Goal: Task Accomplishment & Management: Use online tool/utility

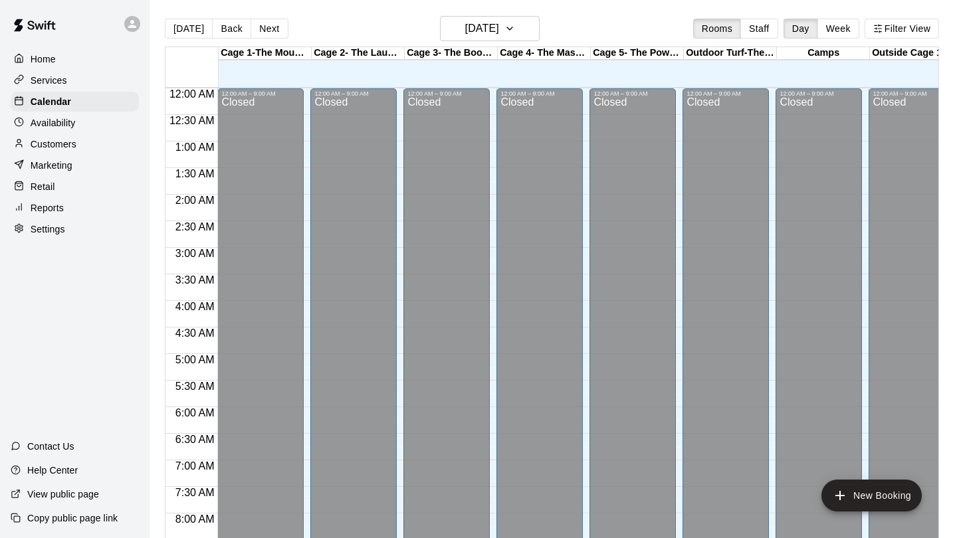
scroll to position [569, 0]
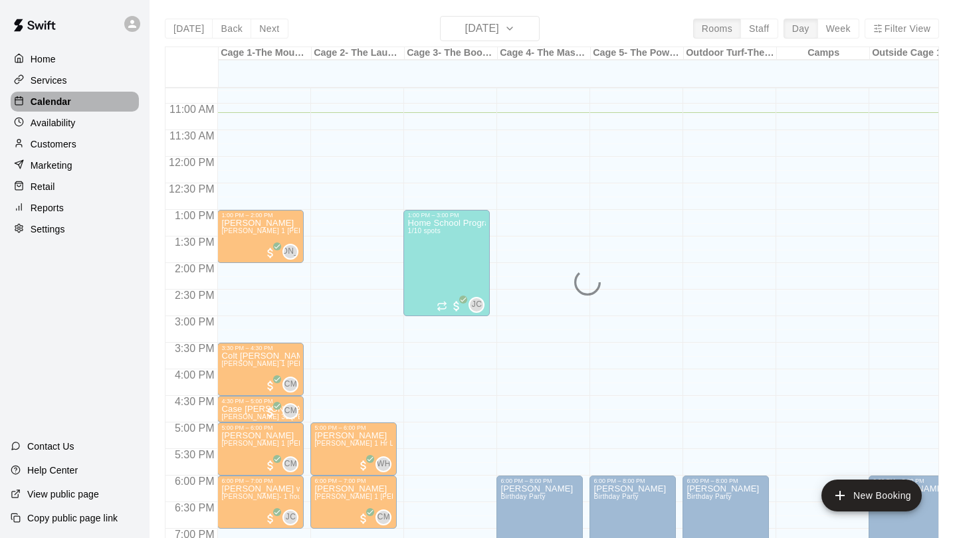
click at [60, 104] on p "Calendar" at bounding box center [51, 101] width 41 height 13
click at [44, 80] on p "Services" at bounding box center [49, 80] width 37 height 13
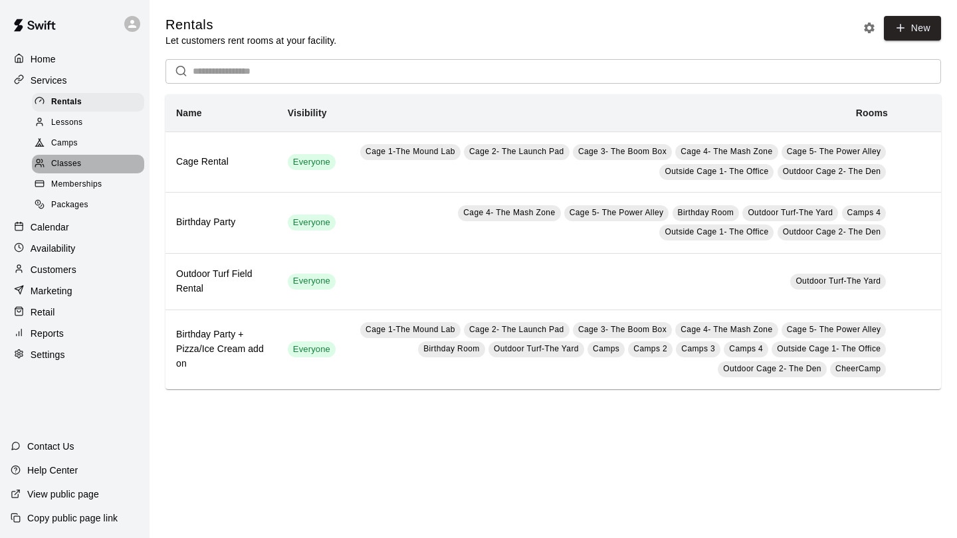
click at [76, 160] on span "Classes" at bounding box center [66, 163] width 30 height 13
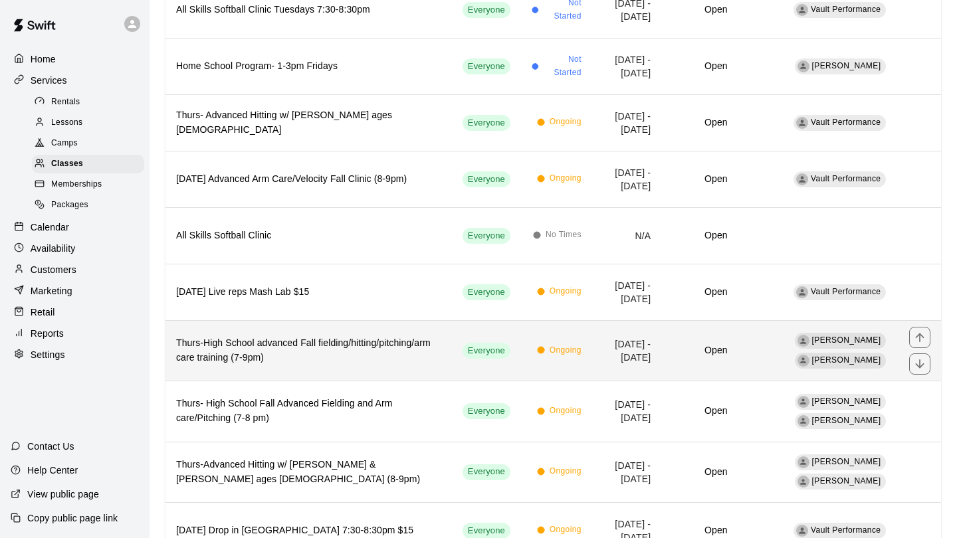
scroll to position [197, 0]
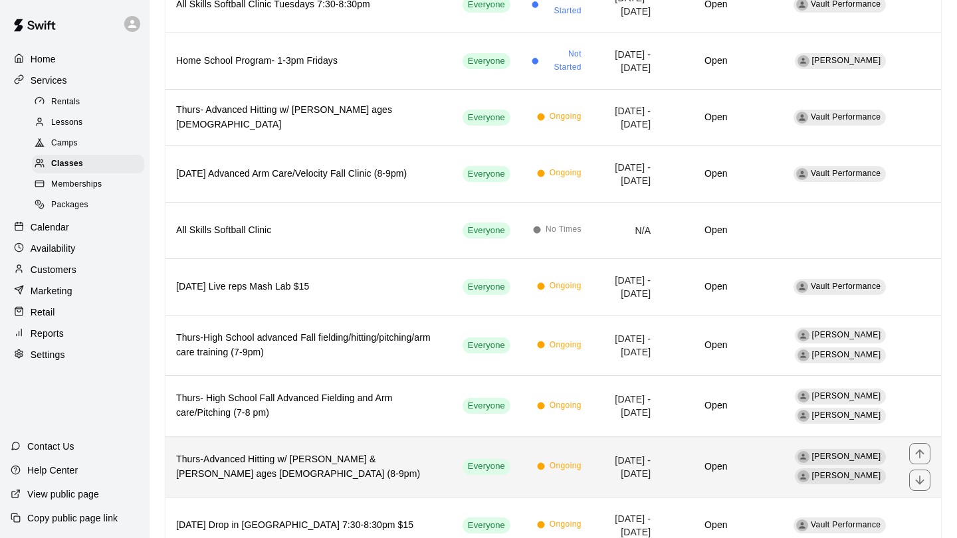
click at [300, 485] on th "Thurs-Advanced Hitting w/ [PERSON_NAME] & [PERSON_NAME] ages [DEMOGRAPHIC_DATA]…" at bounding box center [308, 467] width 286 height 60
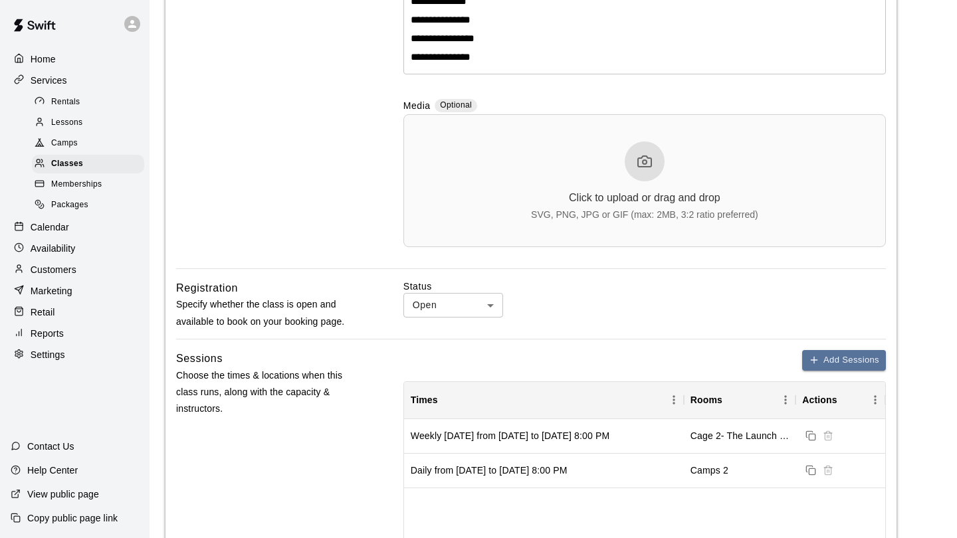
scroll to position [598, 0]
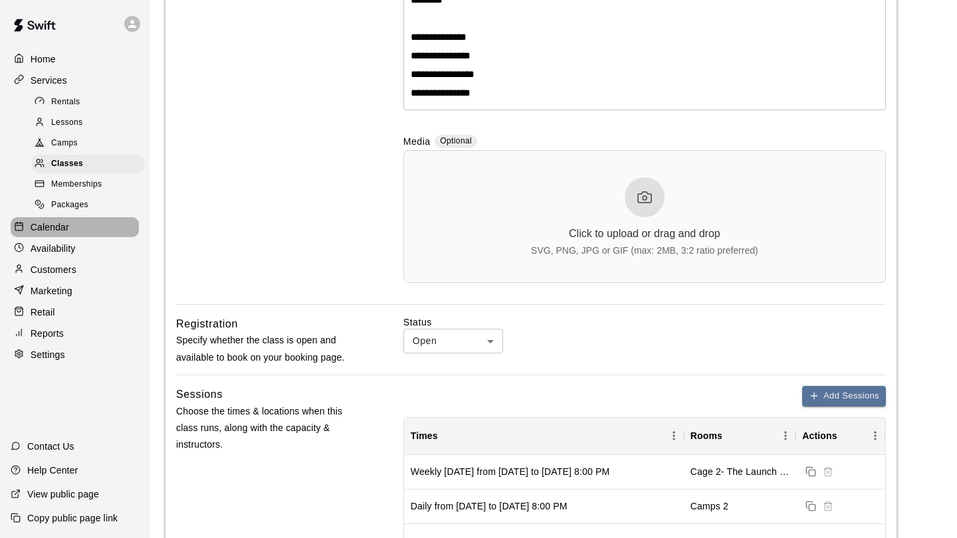
click at [45, 224] on p "Calendar" at bounding box center [50, 227] width 39 height 13
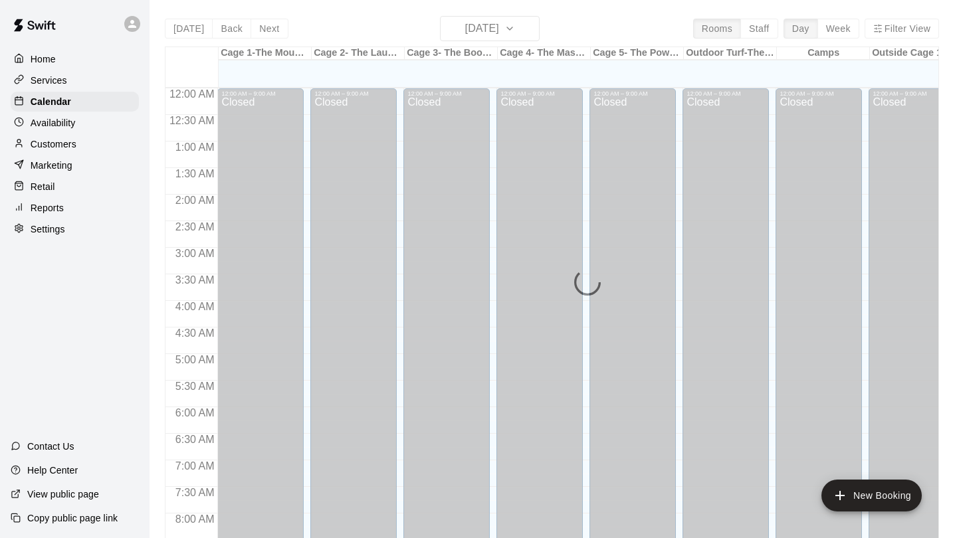
scroll to position [595, 0]
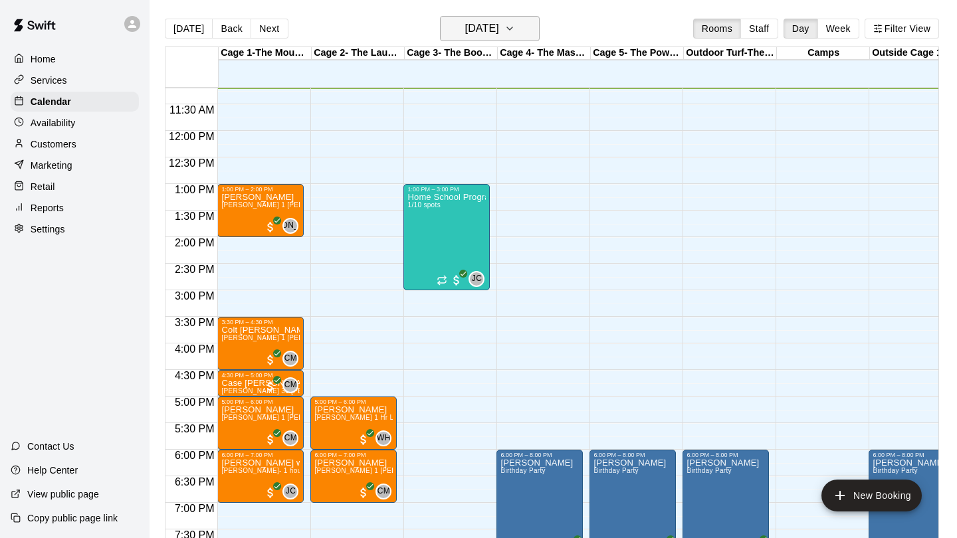
click at [516, 31] on button "[DATE]" at bounding box center [490, 28] width 100 height 25
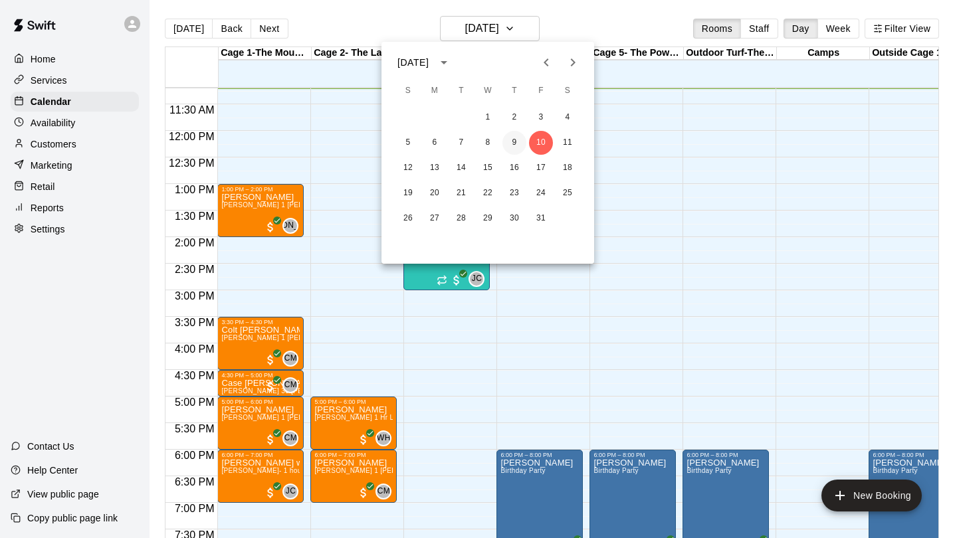
click at [516, 142] on button "9" at bounding box center [514, 143] width 24 height 24
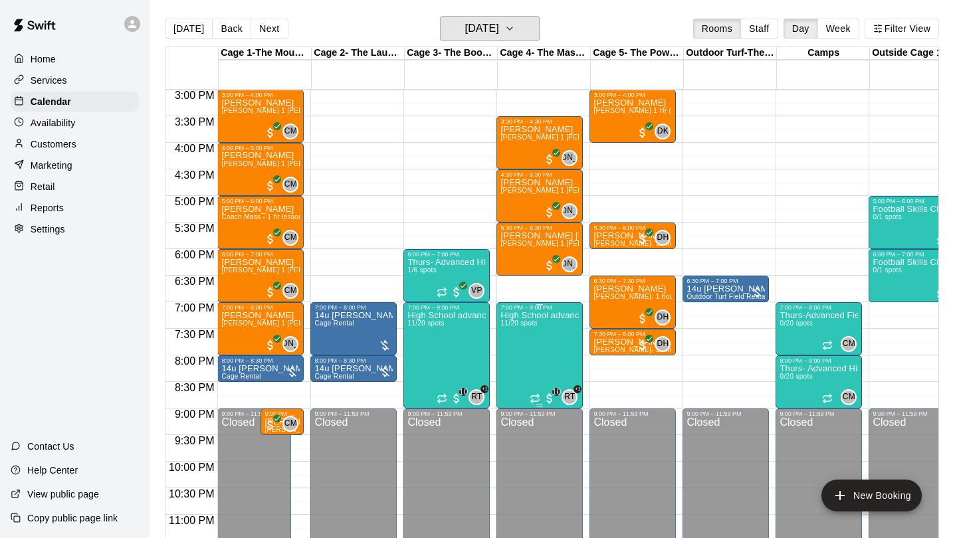
scroll to position [801, 0]
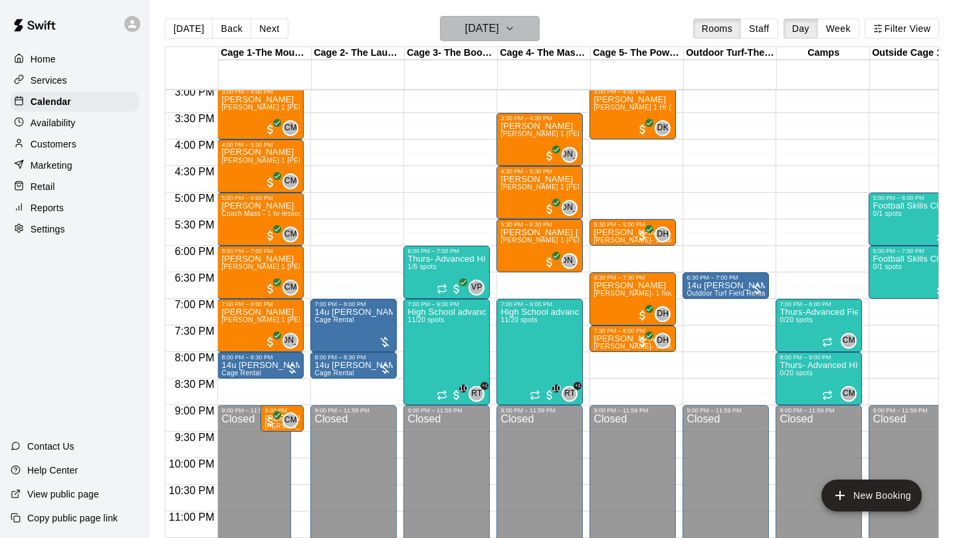
click at [486, 35] on h6 "[DATE]" at bounding box center [482, 28] width 34 height 19
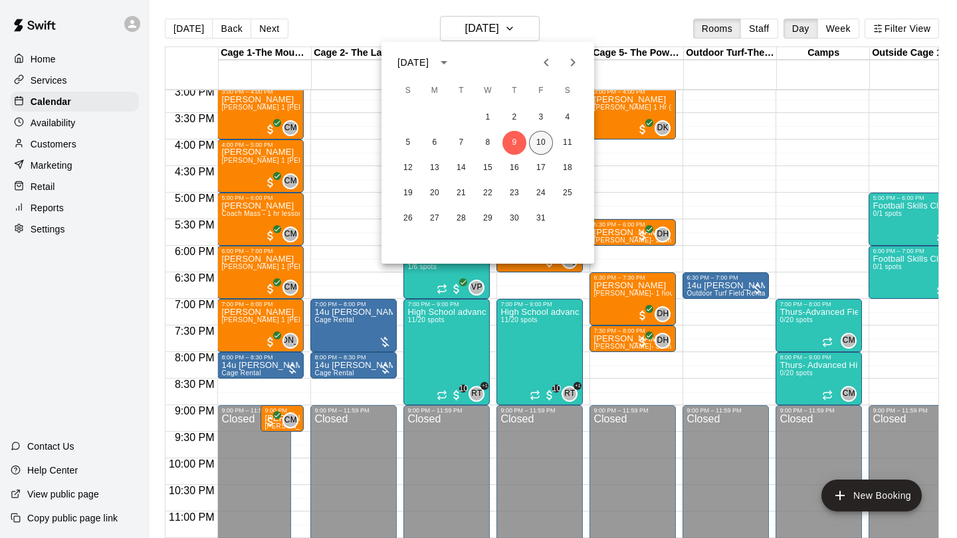
click at [540, 151] on button "10" at bounding box center [541, 143] width 24 height 24
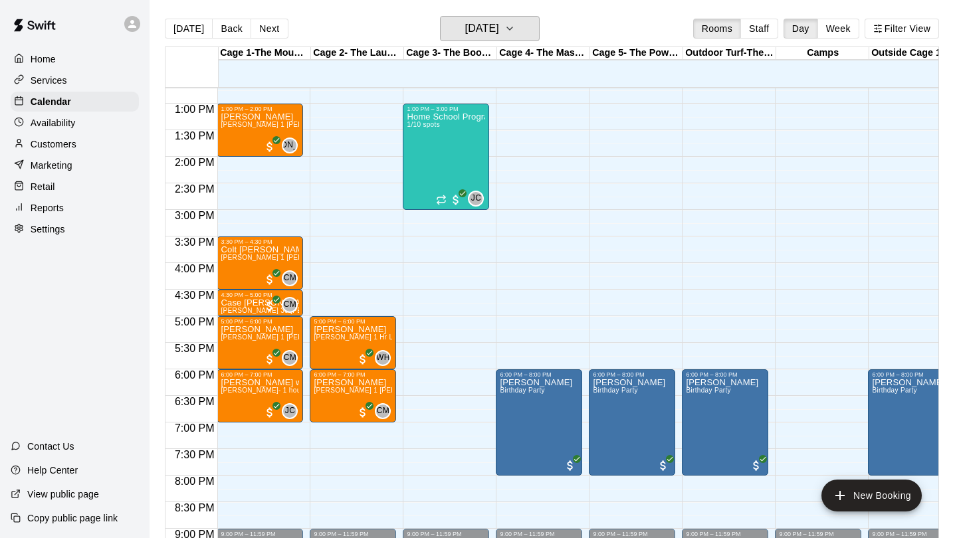
scroll to position [678, 1]
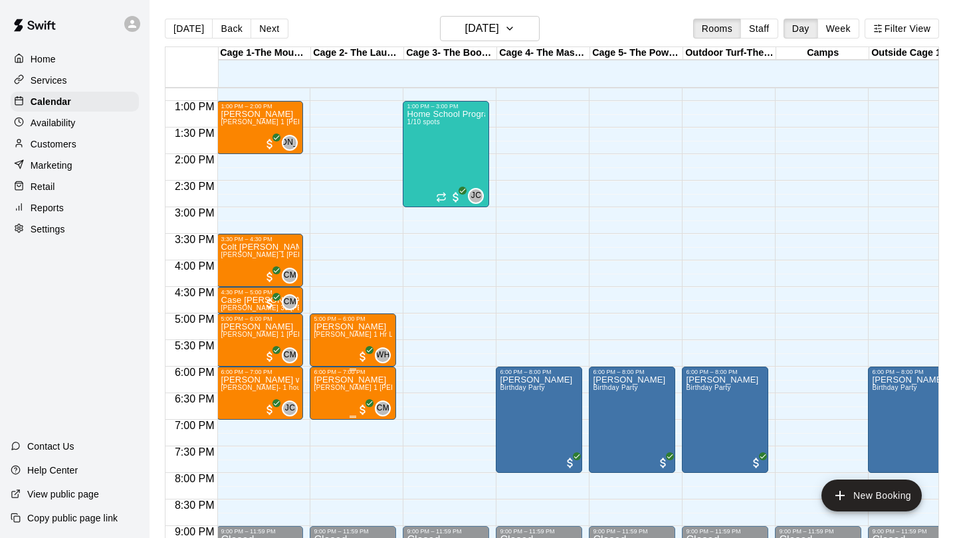
click at [321, 391] on span "[PERSON_NAME] 1 [PERSON_NAME] (pitching, hitting, catching or fielding)" at bounding box center [435, 387] width 242 height 7
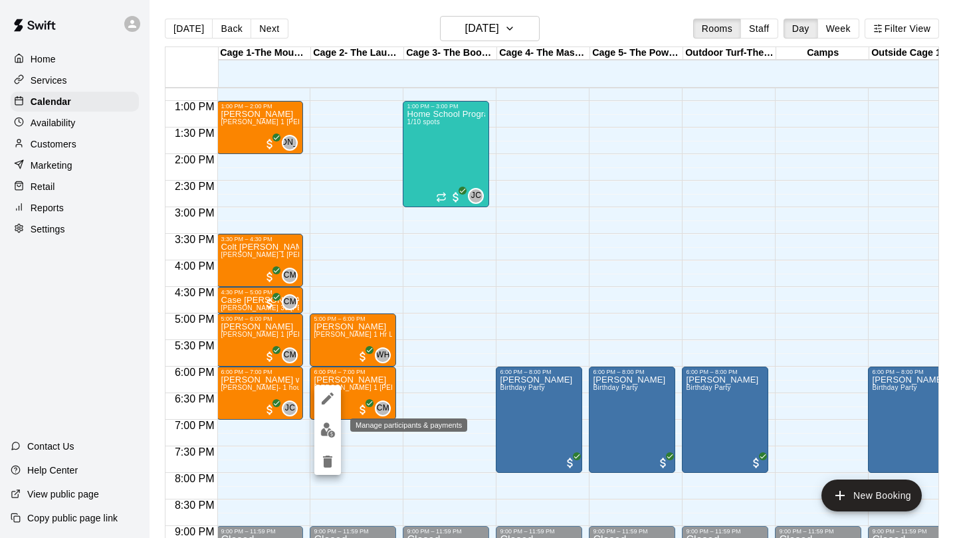
click at [329, 429] on img "edit" at bounding box center [327, 430] width 15 height 15
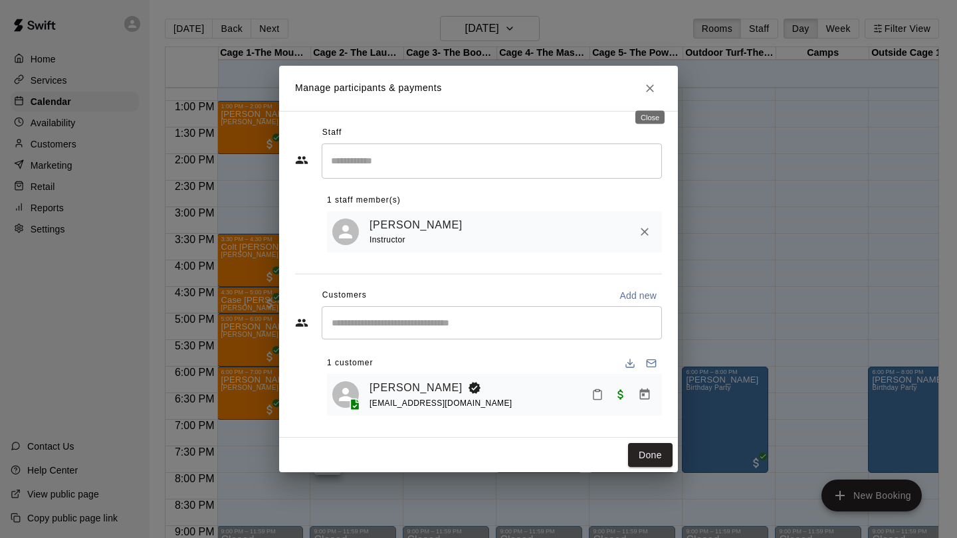
click at [652, 92] on icon "Close" at bounding box center [650, 88] width 8 height 8
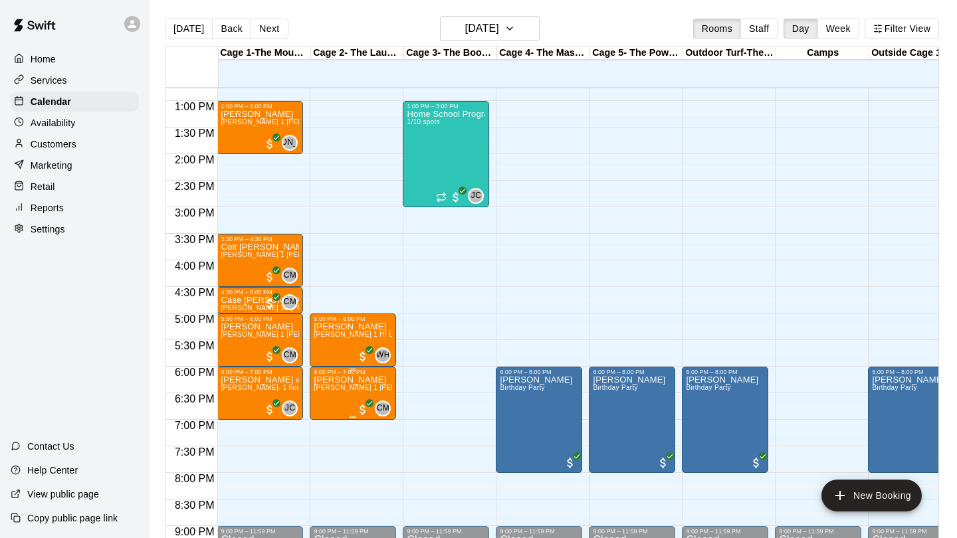
click at [328, 389] on icon "edit" at bounding box center [328, 390] width 12 height 12
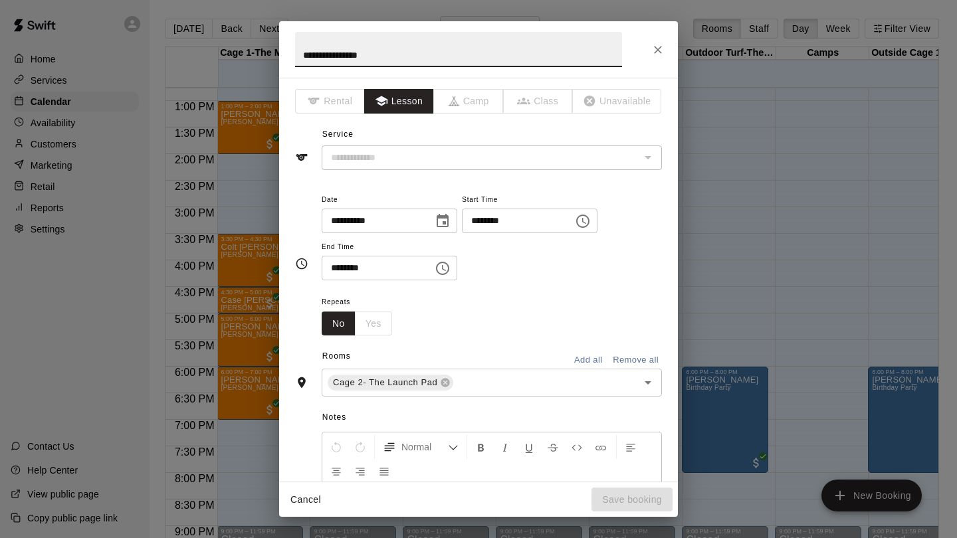
type input "**********"
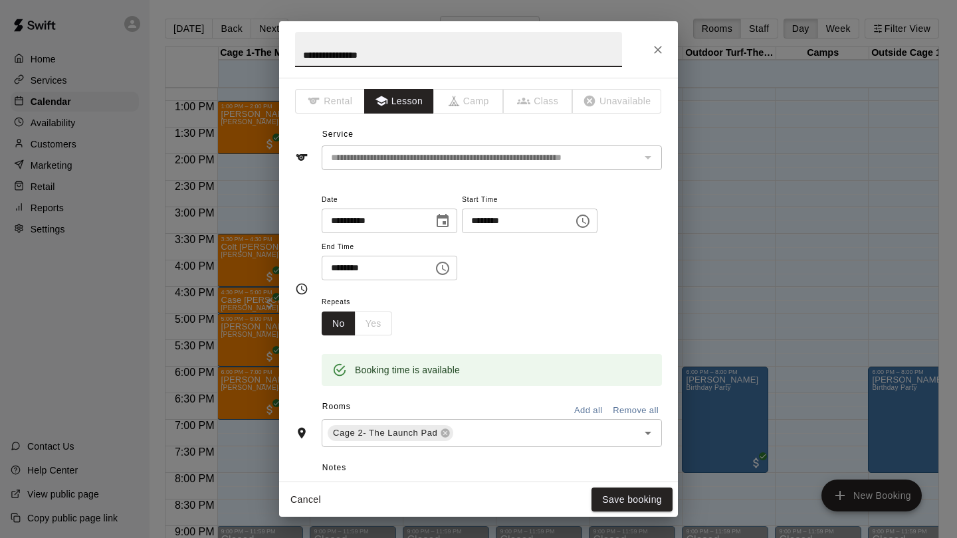
click at [652, 51] on icon "Close" at bounding box center [657, 49] width 13 height 13
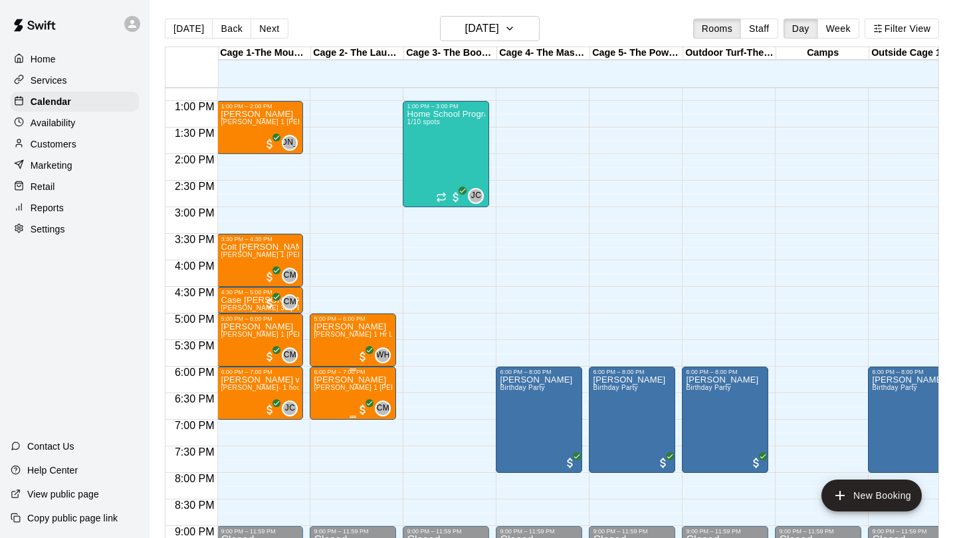
click at [327, 422] on img "edit" at bounding box center [327, 421] width 15 height 15
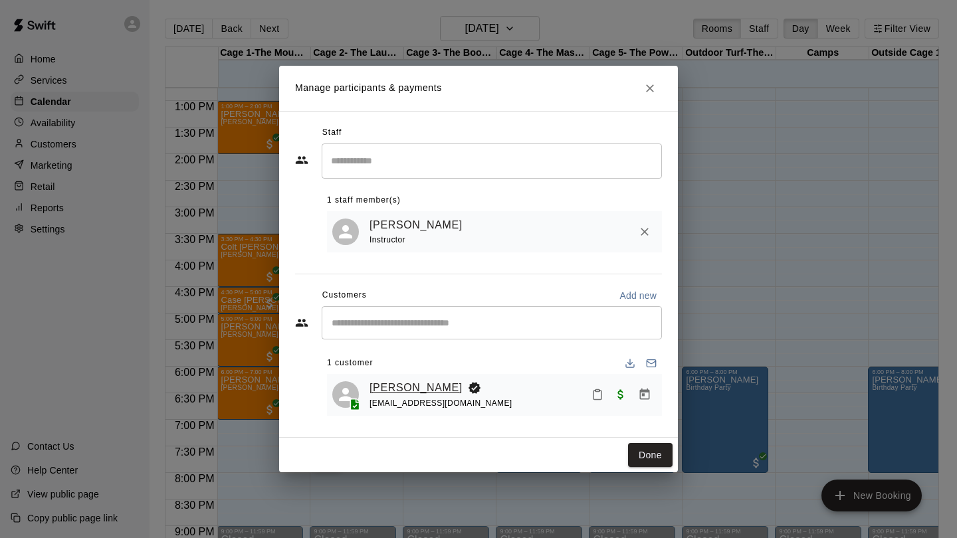
click at [440, 386] on link "[PERSON_NAME]" at bounding box center [415, 387] width 93 height 17
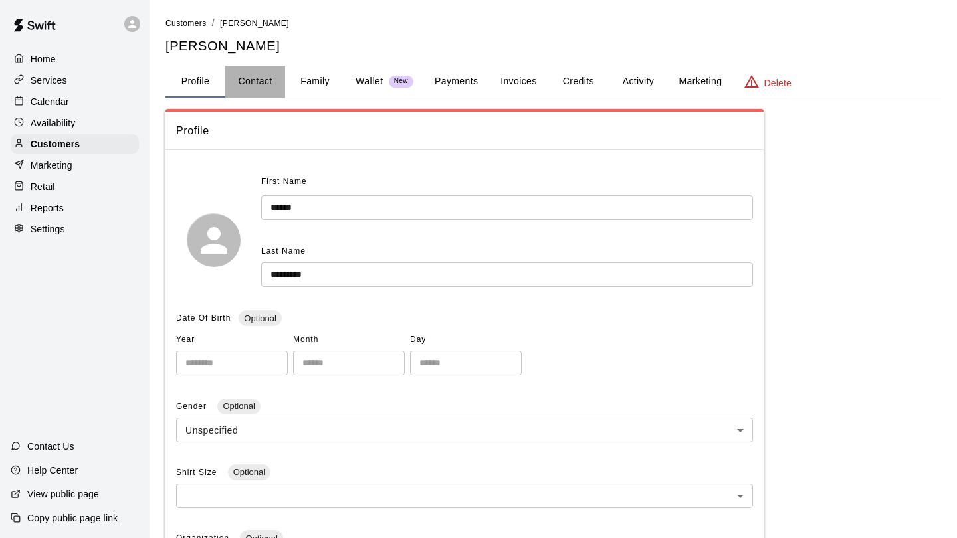
click at [252, 84] on button "Contact" at bounding box center [255, 82] width 60 height 32
select select "**"
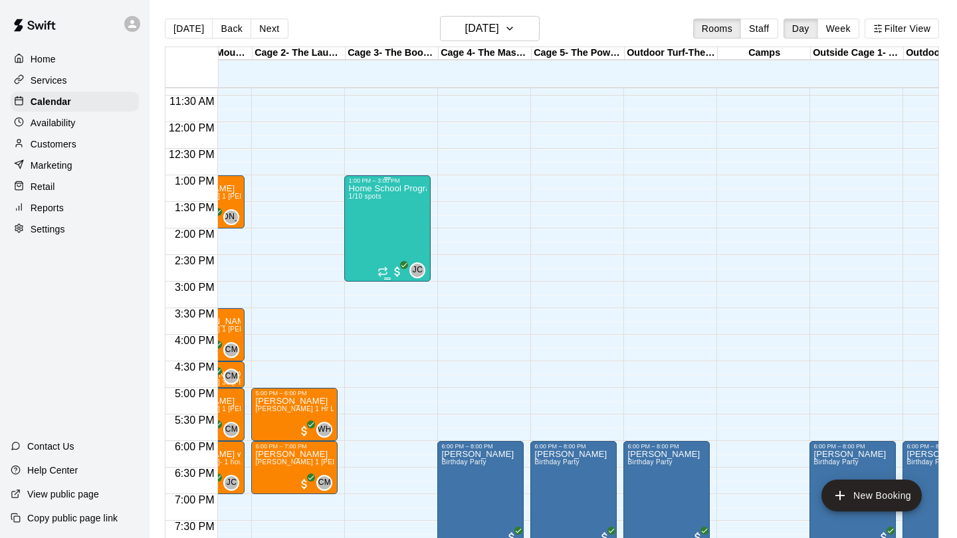
scroll to position [607, 58]
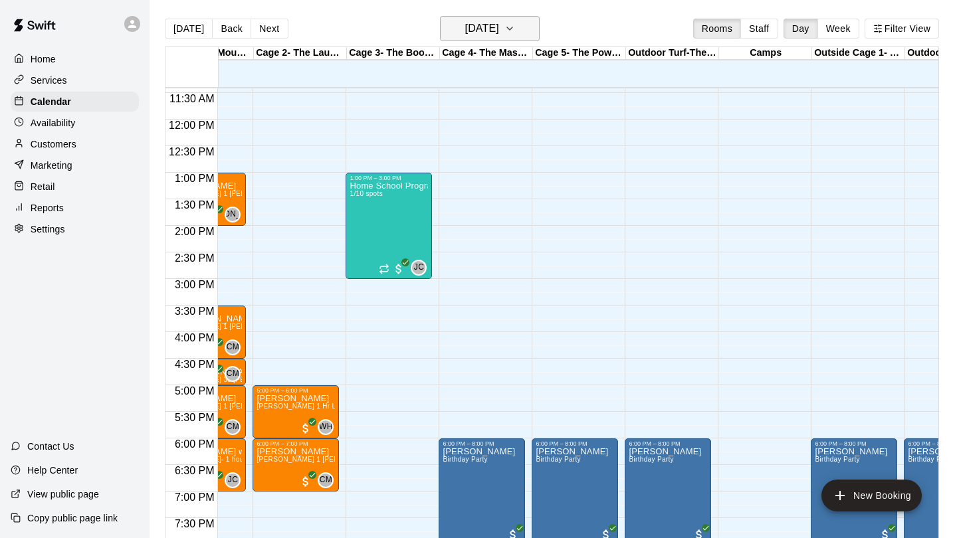
click at [531, 34] on button "[DATE]" at bounding box center [490, 28] width 100 height 25
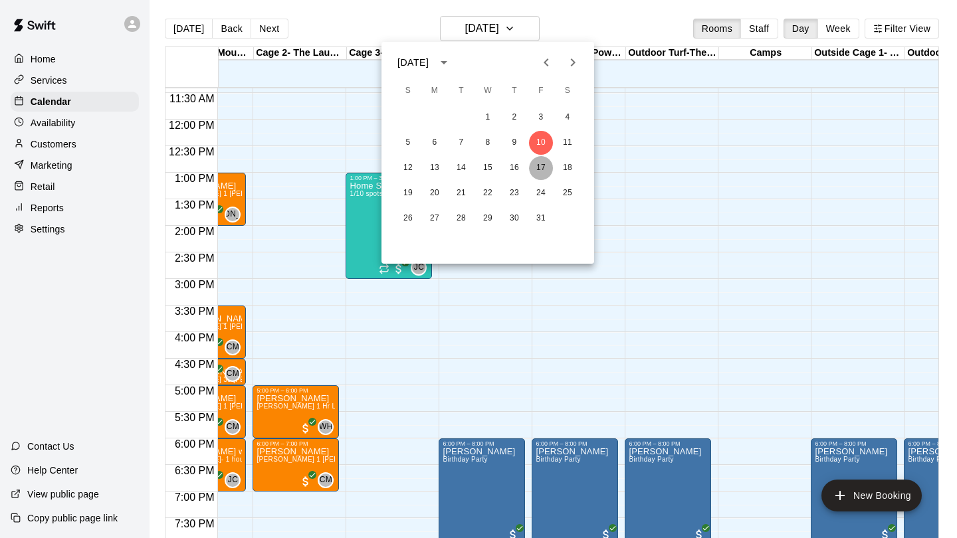
click at [540, 161] on button "17" at bounding box center [541, 168] width 24 height 24
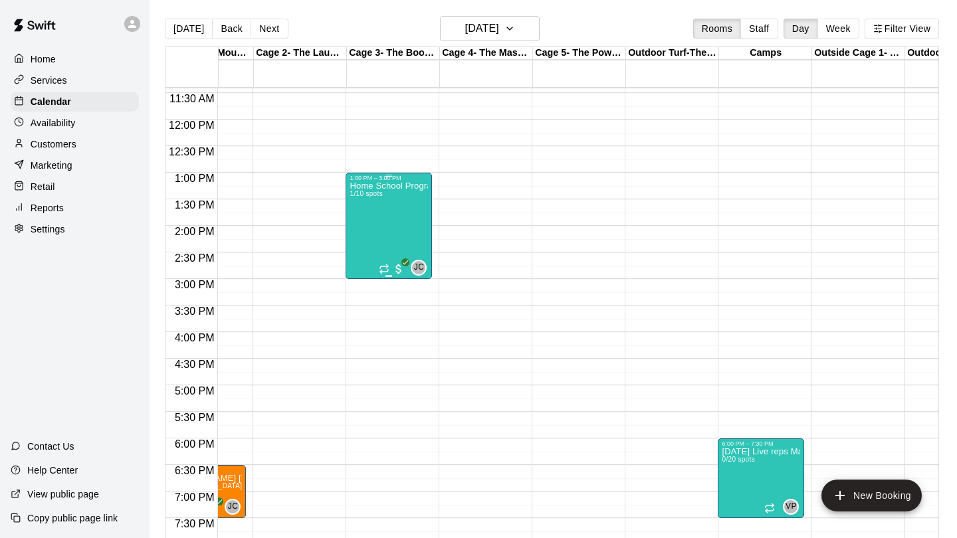
click at [391, 222] on div "Home School Program- 1-3pm Fridays 1/10 spots" at bounding box center [388, 450] width 78 height 538
click at [363, 233] on img "edit" at bounding box center [363, 227] width 15 height 15
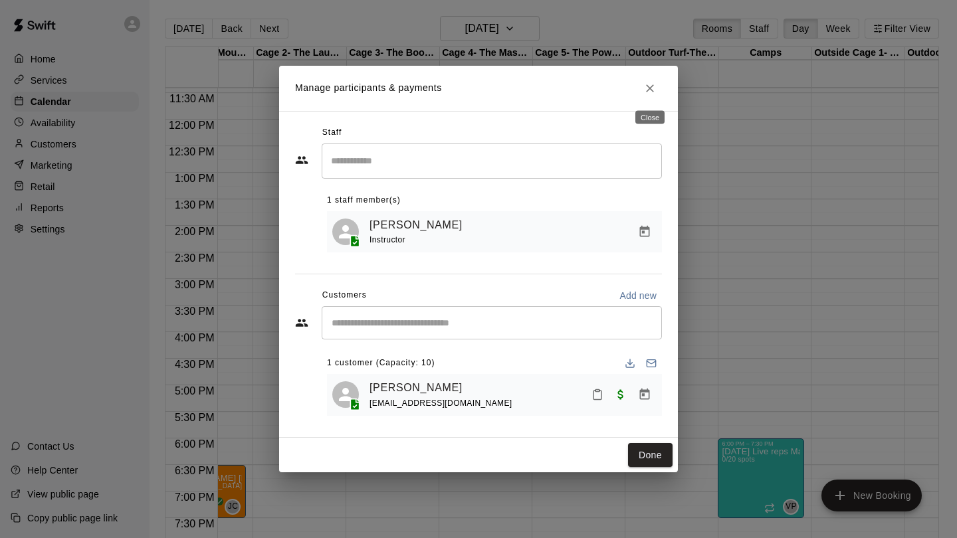
click at [646, 90] on icon "Close" at bounding box center [649, 88] width 13 height 13
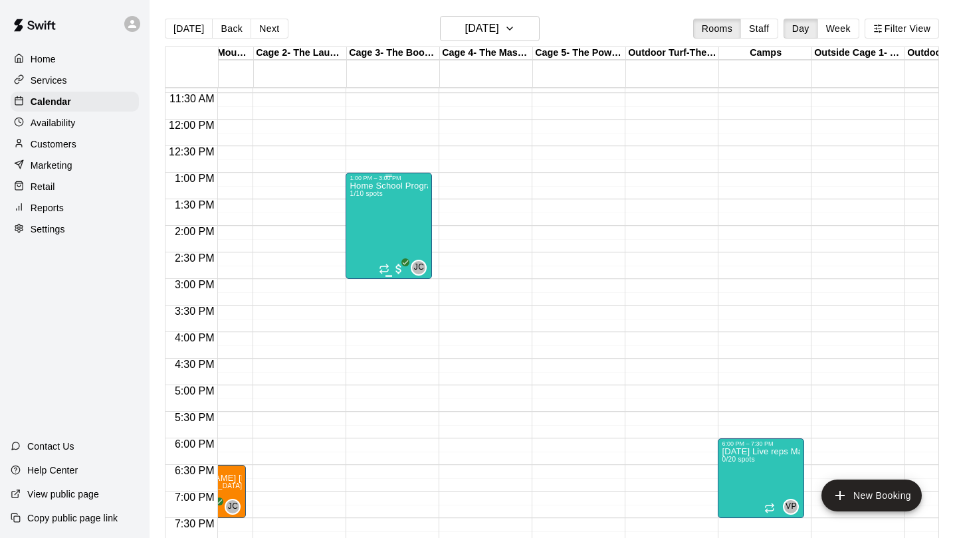
click at [415, 221] on div "Home School Program- 1-3pm Fridays 1/10 spots" at bounding box center [388, 450] width 78 height 538
click at [361, 234] on img "edit" at bounding box center [363, 227] width 15 height 15
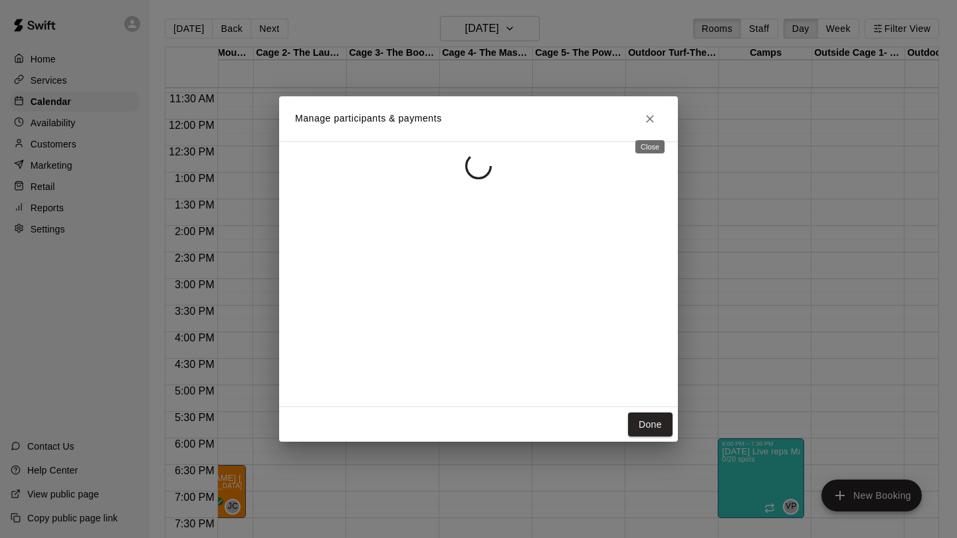
click at [647, 122] on icon "Close" at bounding box center [650, 119] width 8 height 8
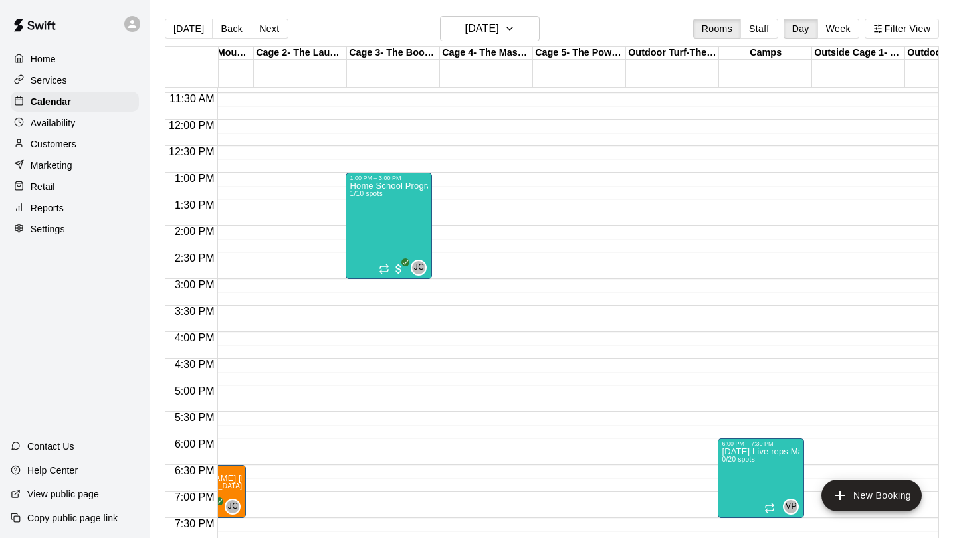
click at [52, 79] on p "Services" at bounding box center [49, 80] width 37 height 13
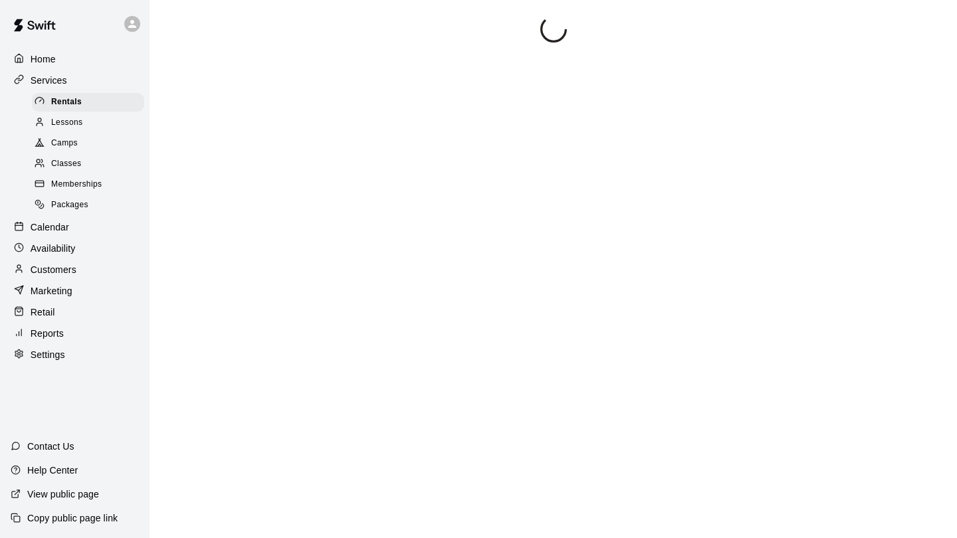
click at [49, 227] on p "Calendar" at bounding box center [50, 227] width 39 height 13
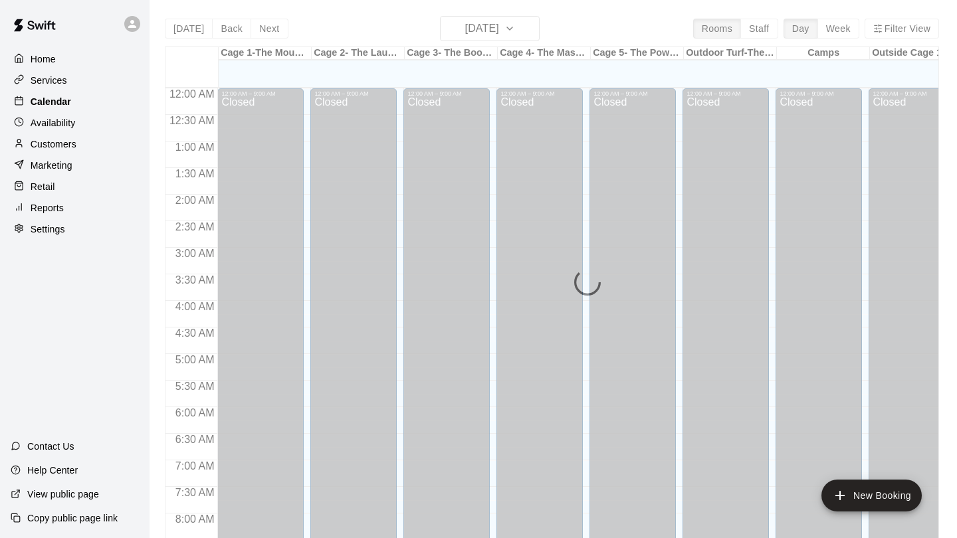
scroll to position [607, 0]
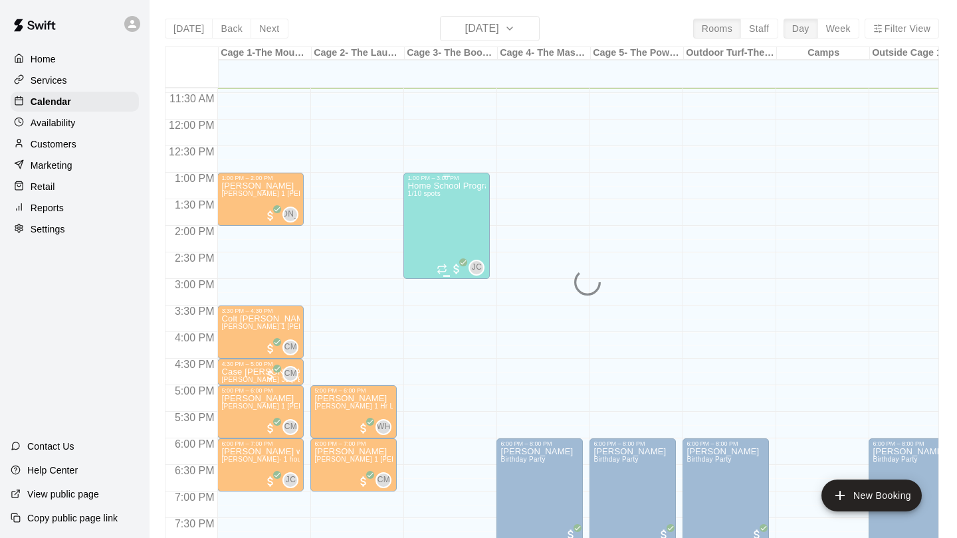
click at [425, 218] on div "Home School Program- 1-3pm Fridays 1/10 spots" at bounding box center [446, 450] width 78 height 538
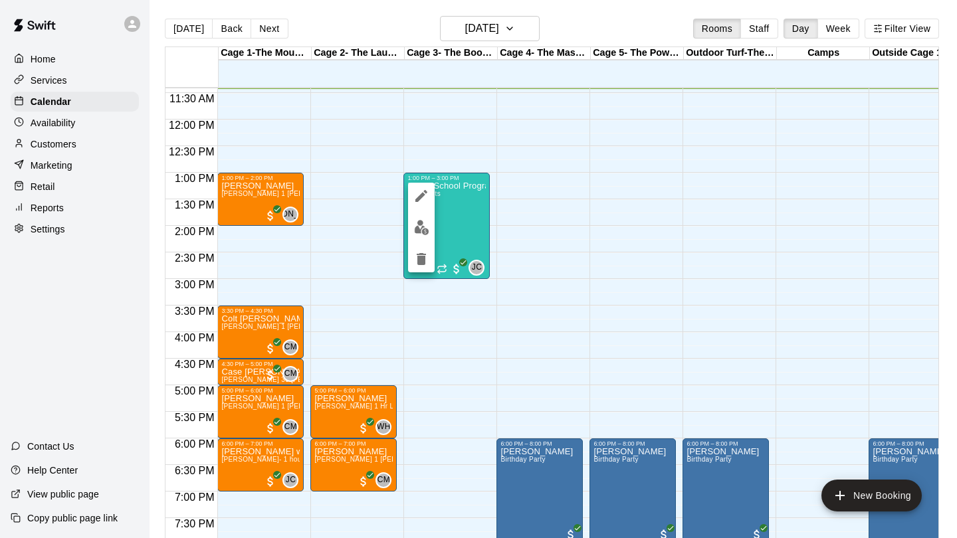
click at [420, 229] on img "edit" at bounding box center [421, 227] width 15 height 15
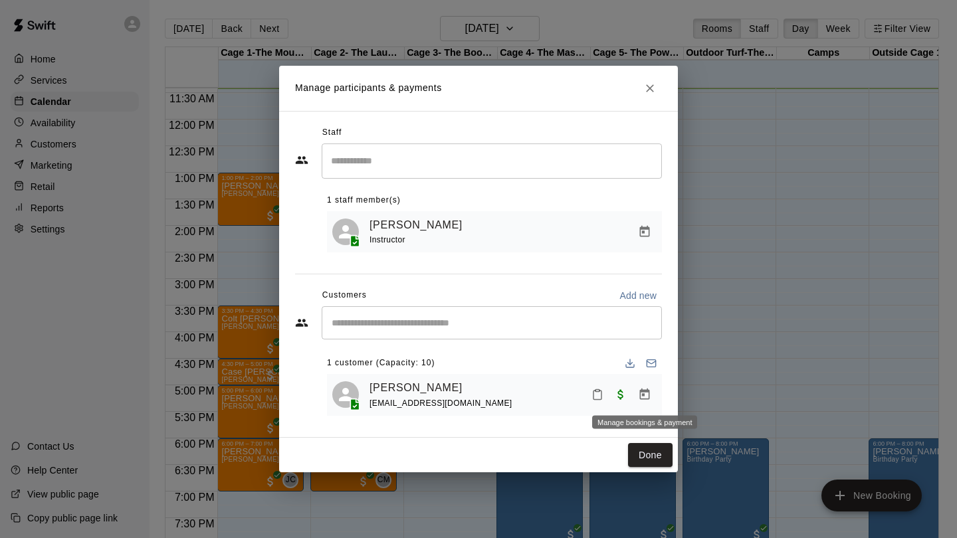
click at [644, 396] on icon "Manage bookings & payment" at bounding box center [645, 394] width 10 height 11
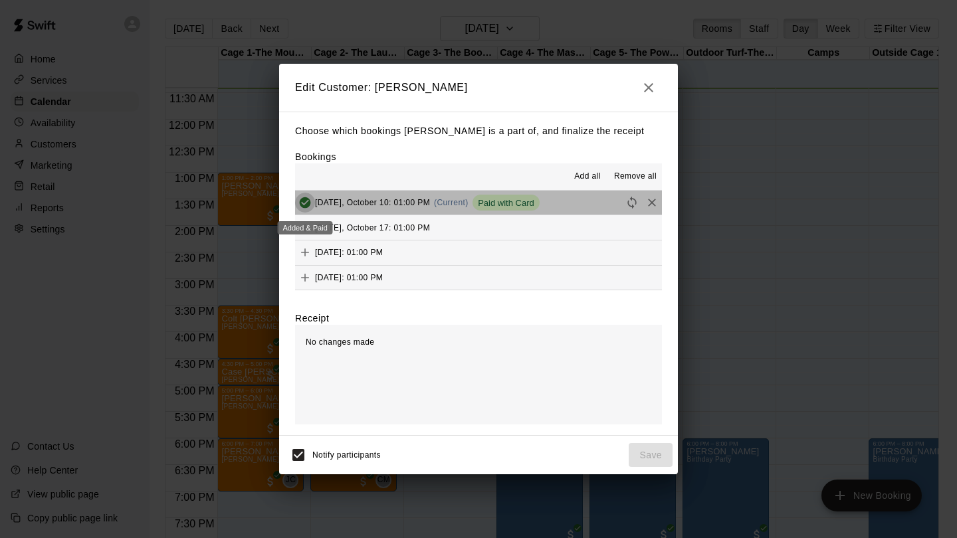
click at [304, 205] on icon "Added & Paid" at bounding box center [305, 202] width 11 height 11
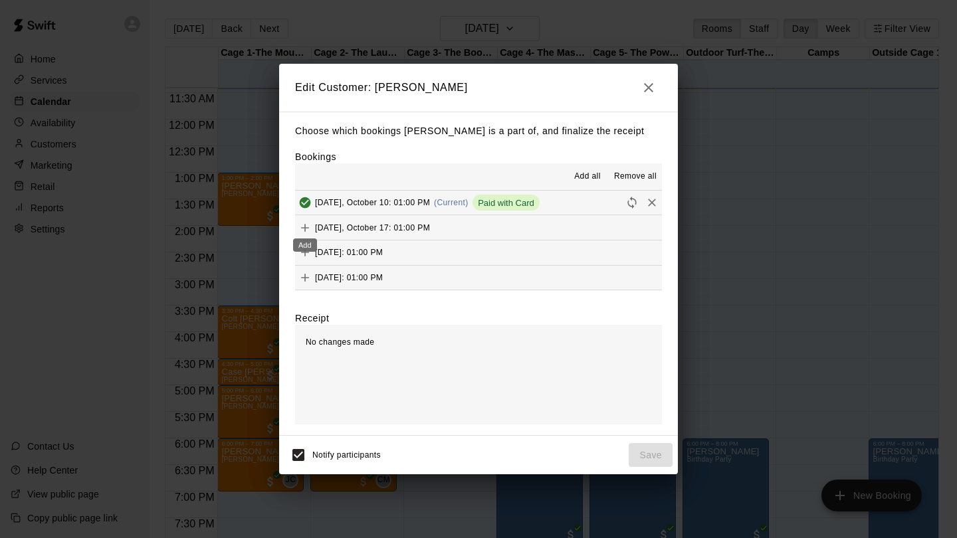
click at [303, 223] on icon "Add" at bounding box center [304, 227] width 13 height 13
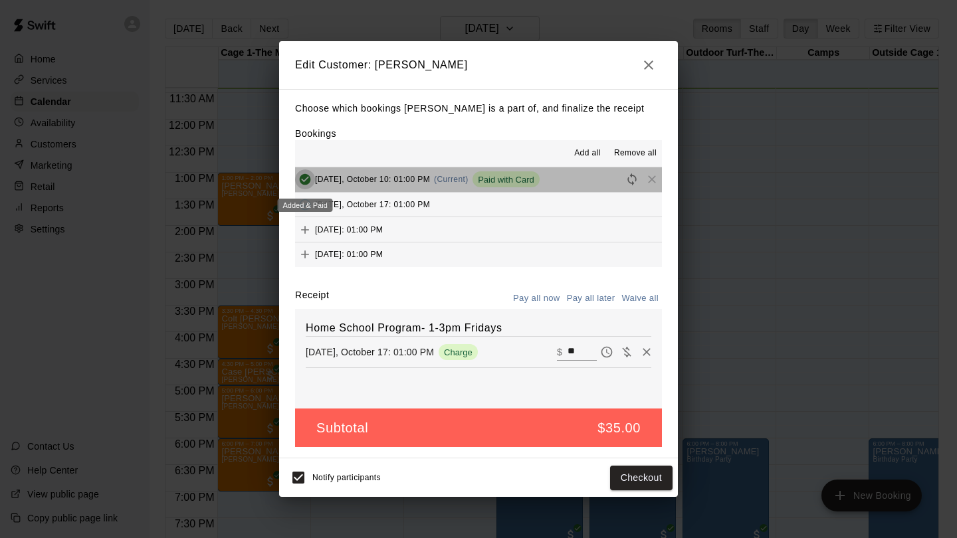
click at [309, 179] on icon "Added & Paid" at bounding box center [305, 179] width 11 height 11
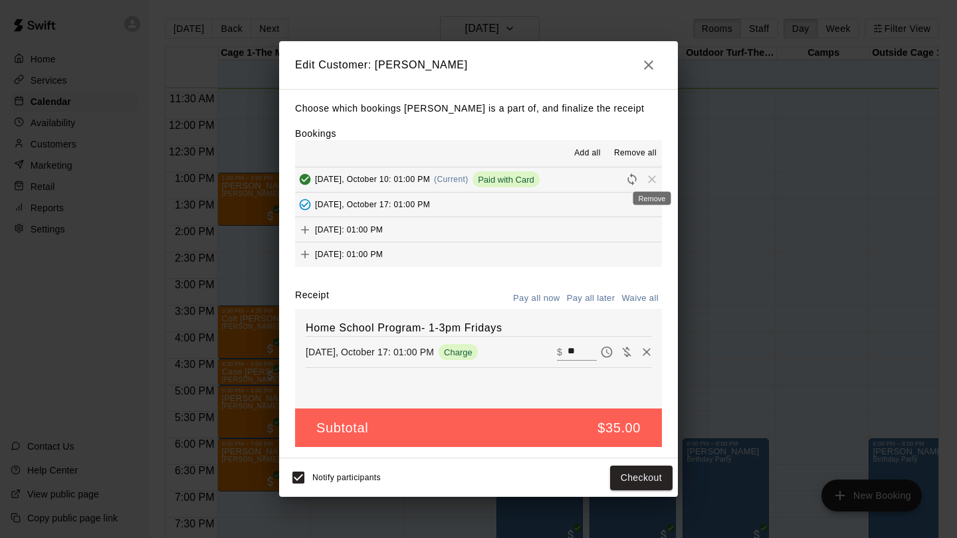
click at [650, 178] on span "Remove" at bounding box center [652, 179] width 20 height 10
click at [646, 65] on icon "button" at bounding box center [649, 65] width 16 height 16
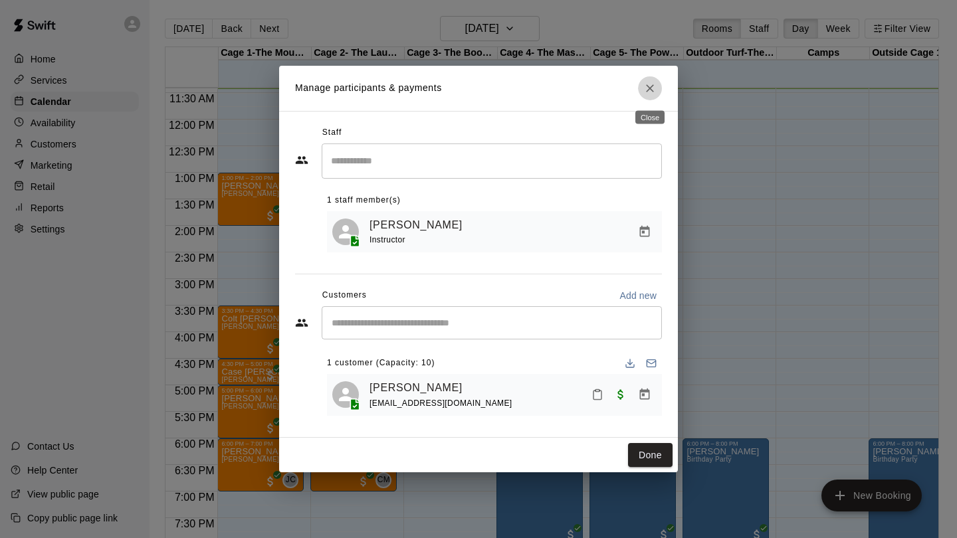
click at [649, 86] on icon "Close" at bounding box center [649, 88] width 13 height 13
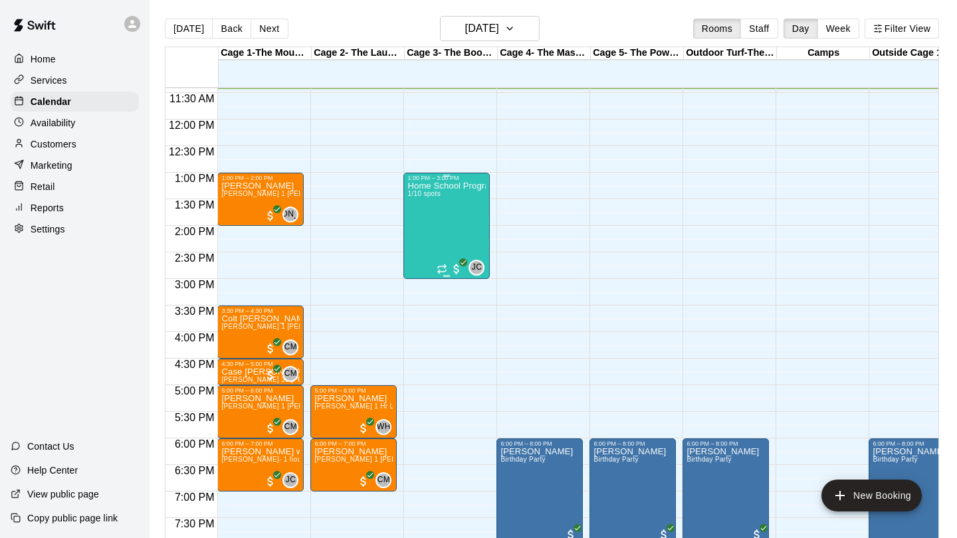
click at [456, 206] on div "Home School Program- 1-3pm Fridays 1/10 spots" at bounding box center [446, 450] width 78 height 538
click at [419, 231] on img "edit" at bounding box center [421, 227] width 15 height 15
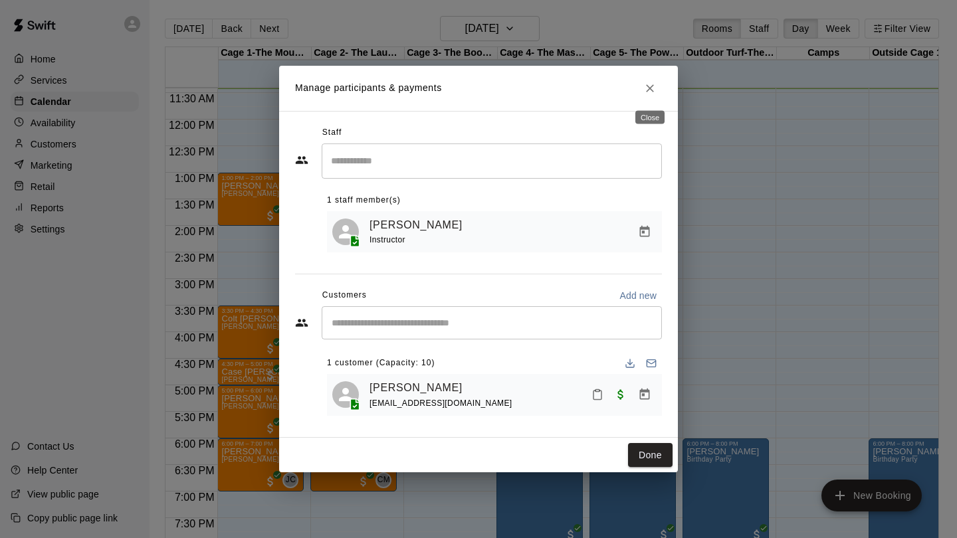
click at [647, 95] on icon "Close" at bounding box center [649, 88] width 13 height 13
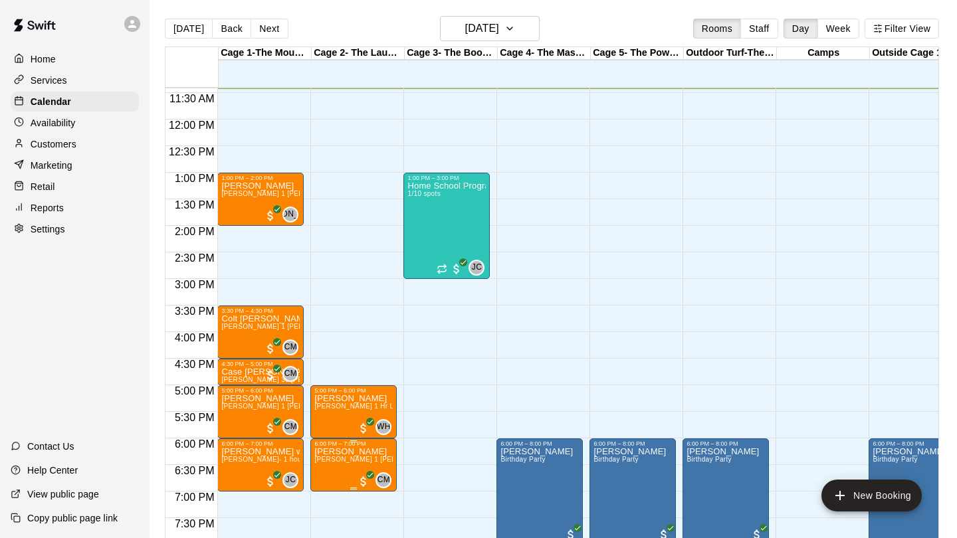
click at [327, 450] on icon "edit" at bounding box center [328, 451] width 16 height 16
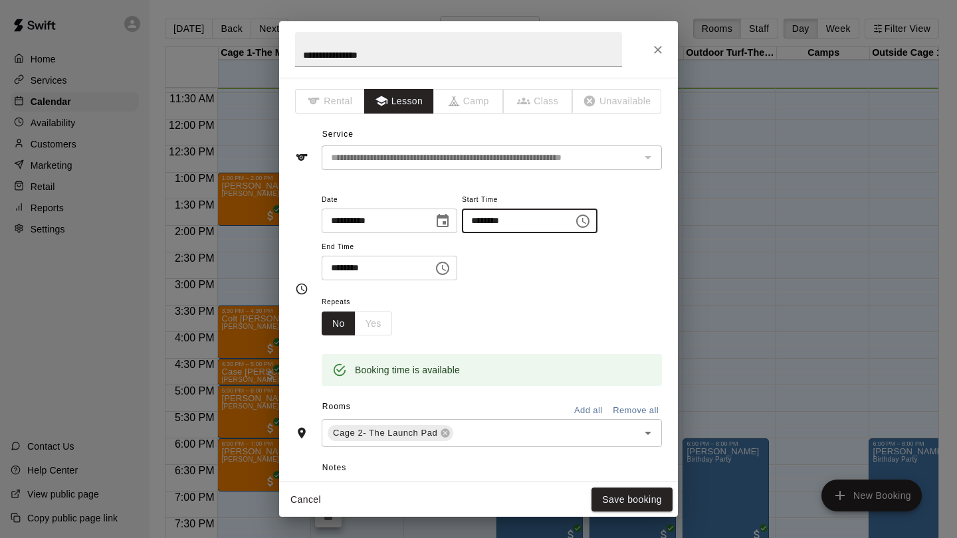
click at [480, 220] on input "********" at bounding box center [513, 221] width 102 height 25
type input "********"
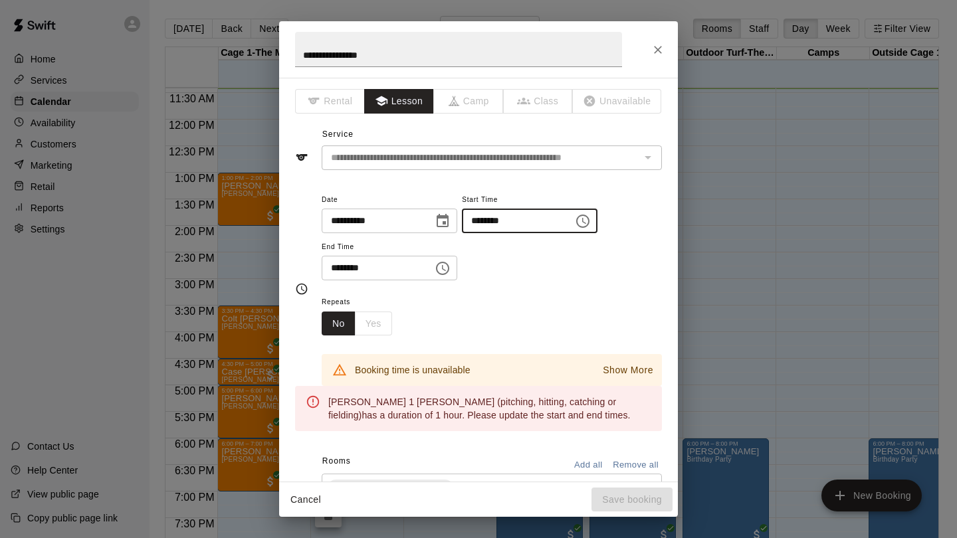
click at [340, 268] on input "********" at bounding box center [373, 268] width 102 height 25
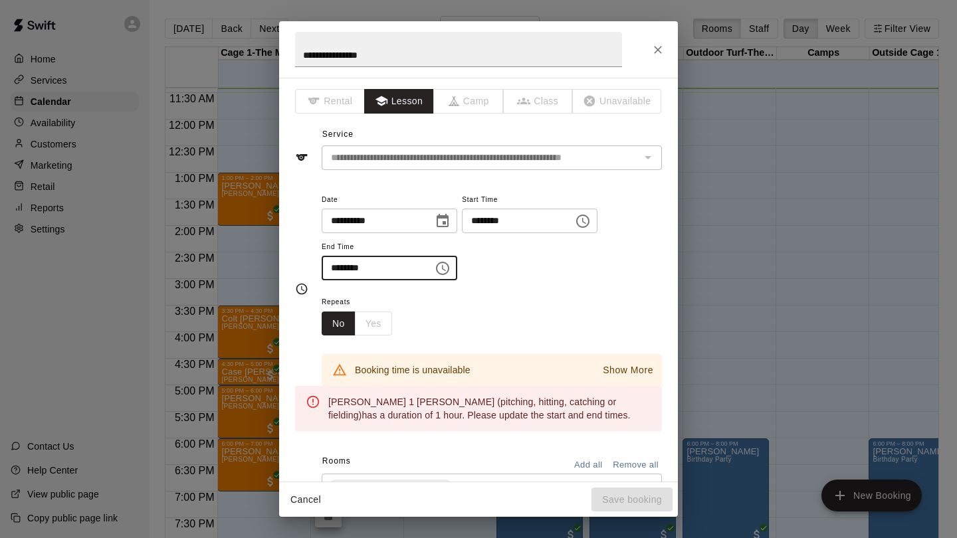
type input "********"
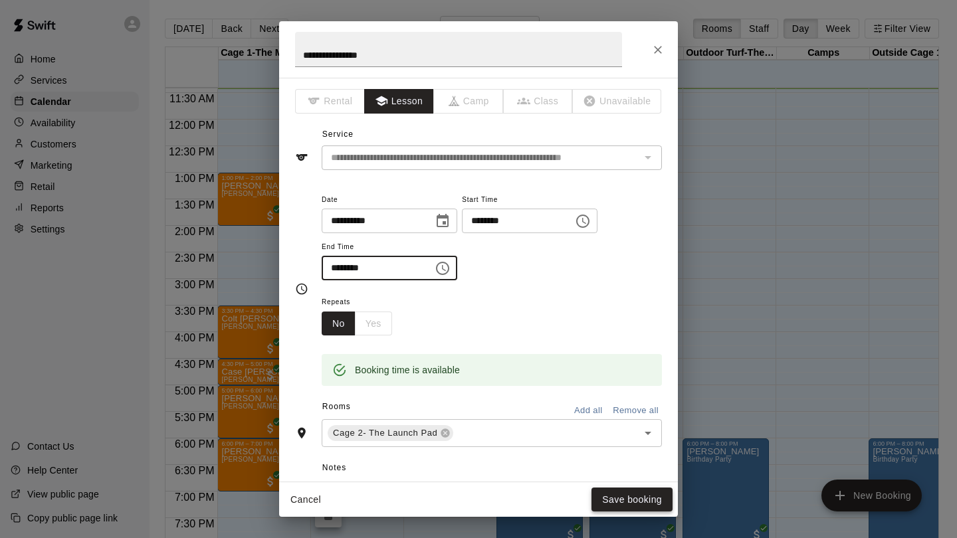
click at [617, 489] on button "Save booking" at bounding box center [631, 500] width 81 height 25
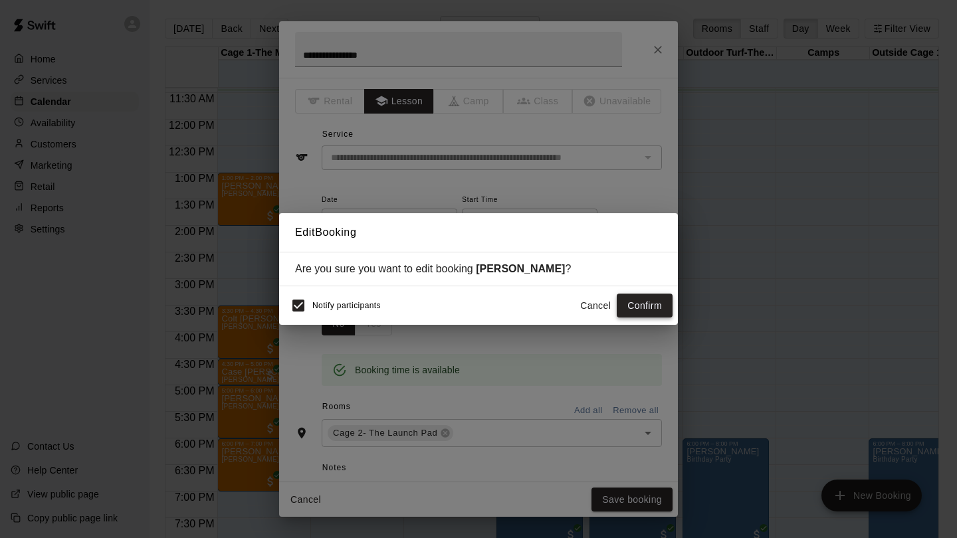
click at [656, 304] on button "Confirm" at bounding box center [645, 306] width 56 height 25
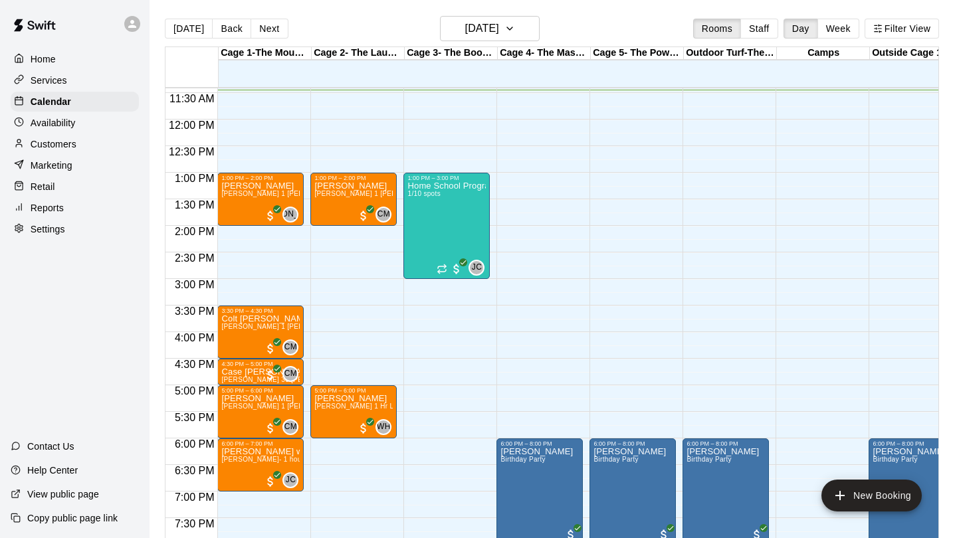
click at [61, 146] on p "Customers" at bounding box center [54, 144] width 46 height 13
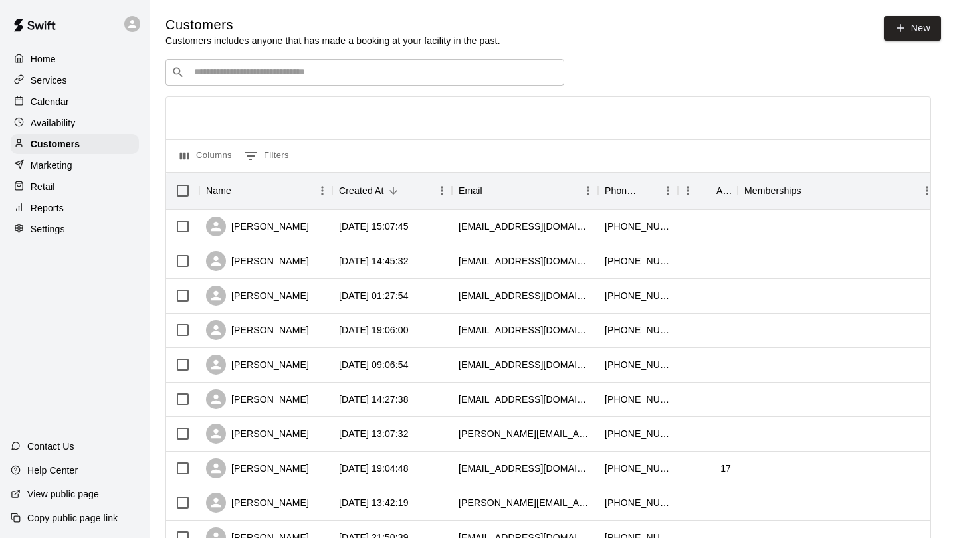
click at [318, 70] on input "Search customers by name or email" at bounding box center [374, 72] width 368 height 13
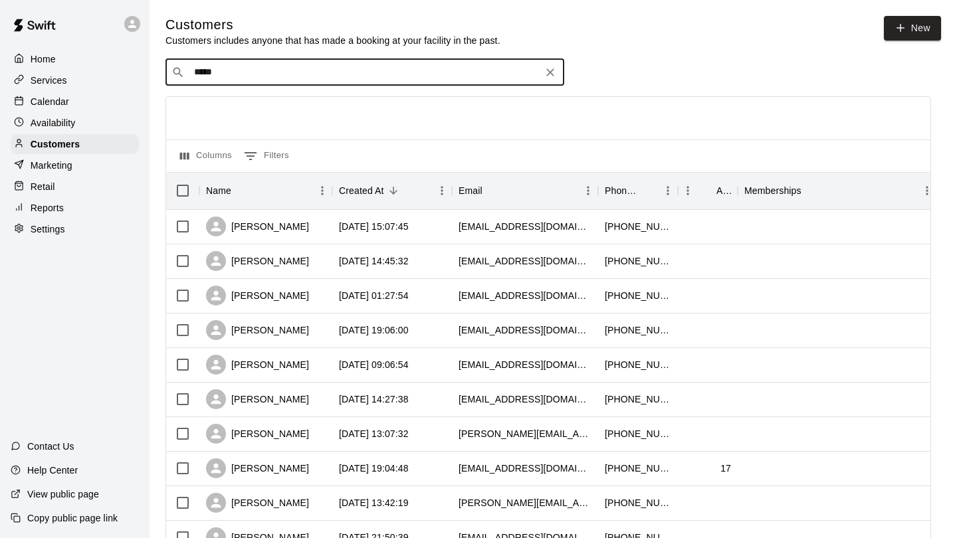
type input "******"
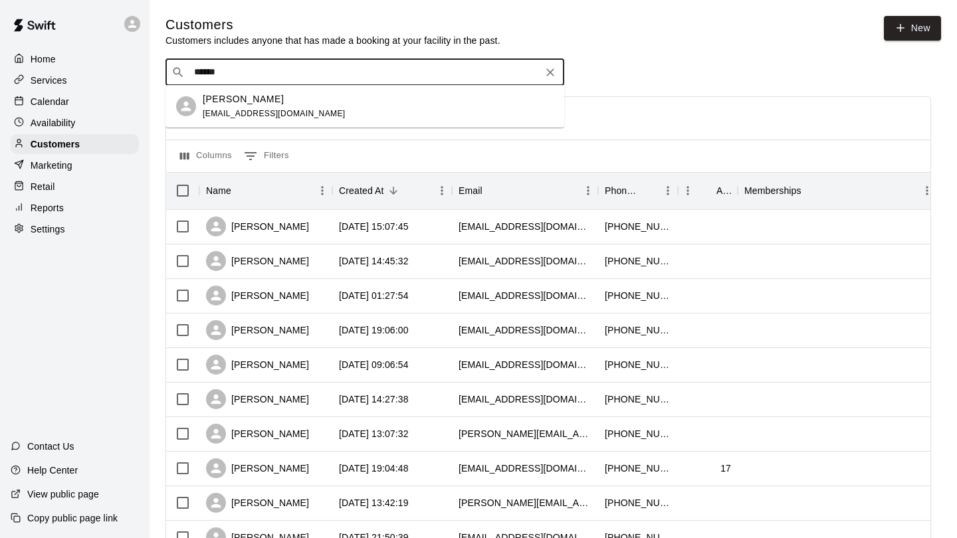
click at [271, 106] on div "[PERSON_NAME] [EMAIL_ADDRESS][DOMAIN_NAME]" at bounding box center [274, 106] width 143 height 29
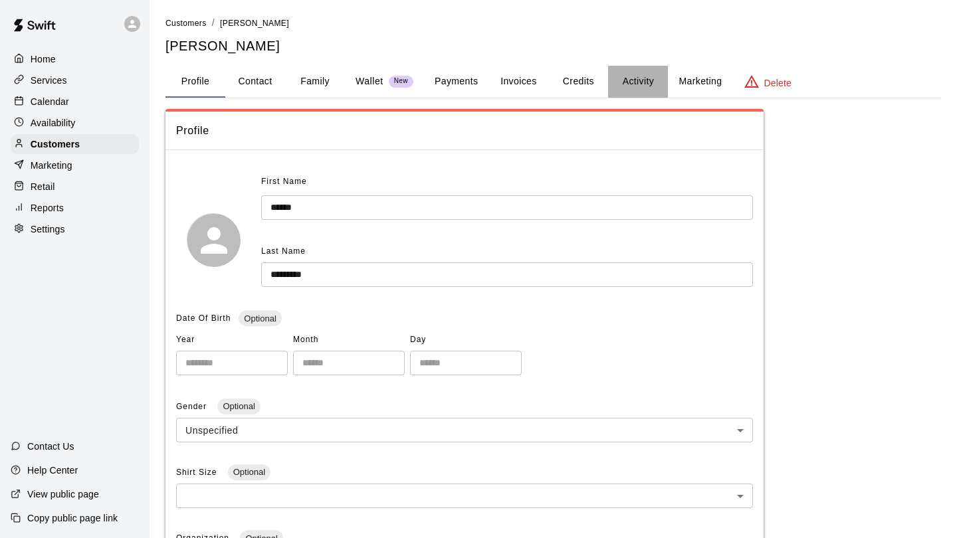
click at [627, 82] on button "Activity" at bounding box center [638, 82] width 60 height 32
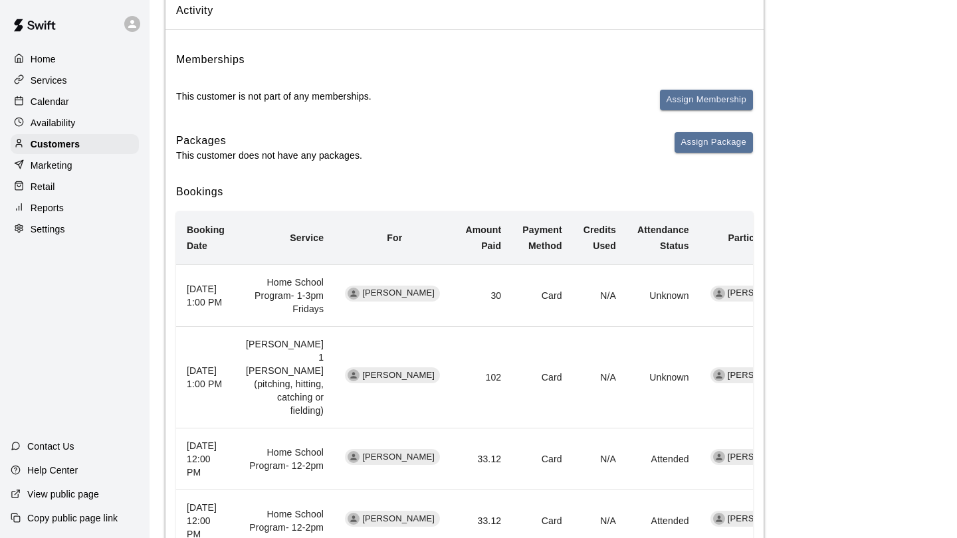
scroll to position [124, 0]
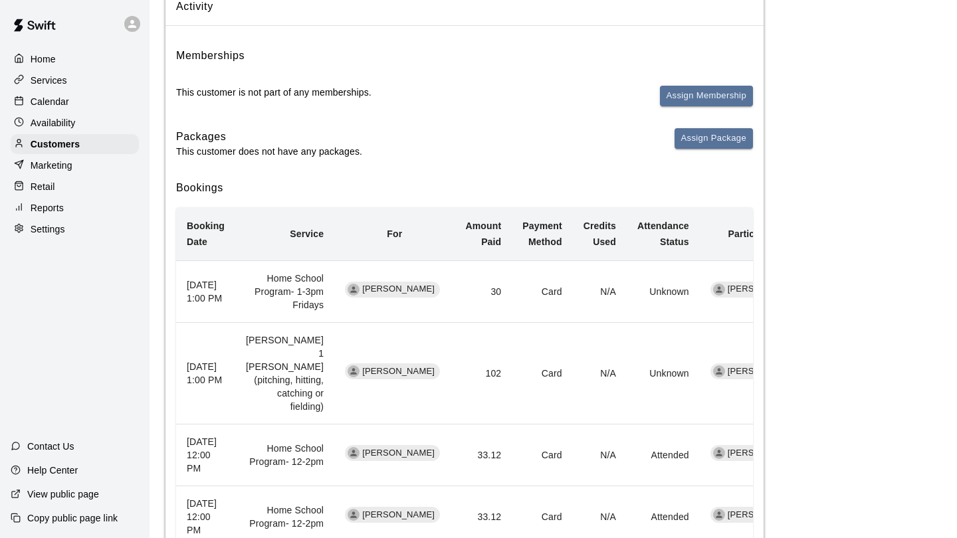
click at [378, 318] on td "[PERSON_NAME]" at bounding box center [394, 291] width 120 height 62
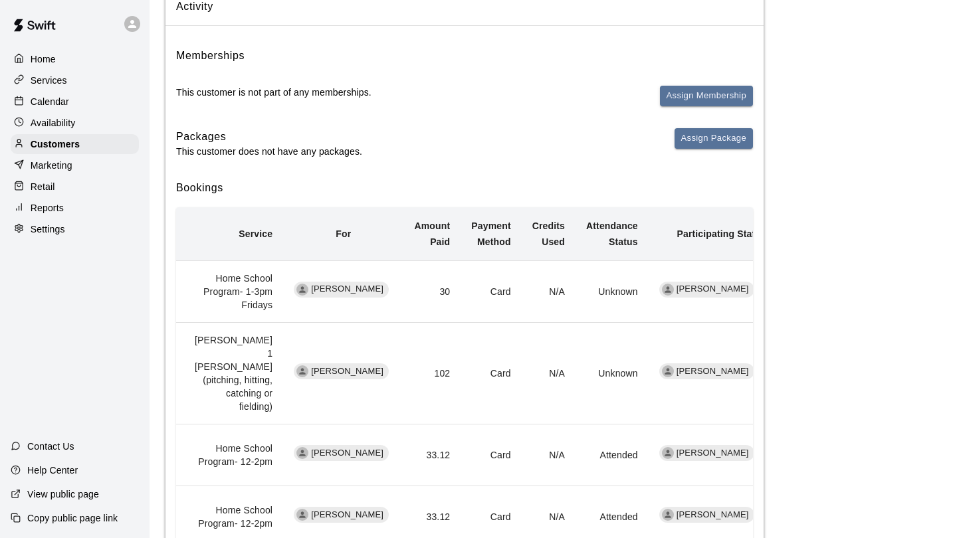
scroll to position [0, 50]
click at [43, 98] on p "Calendar" at bounding box center [50, 101] width 39 height 13
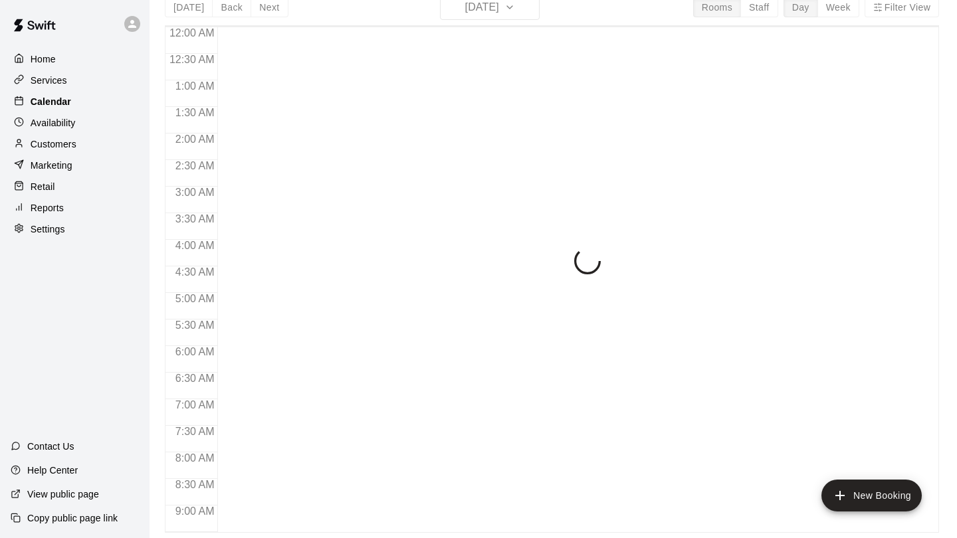
scroll to position [608, 0]
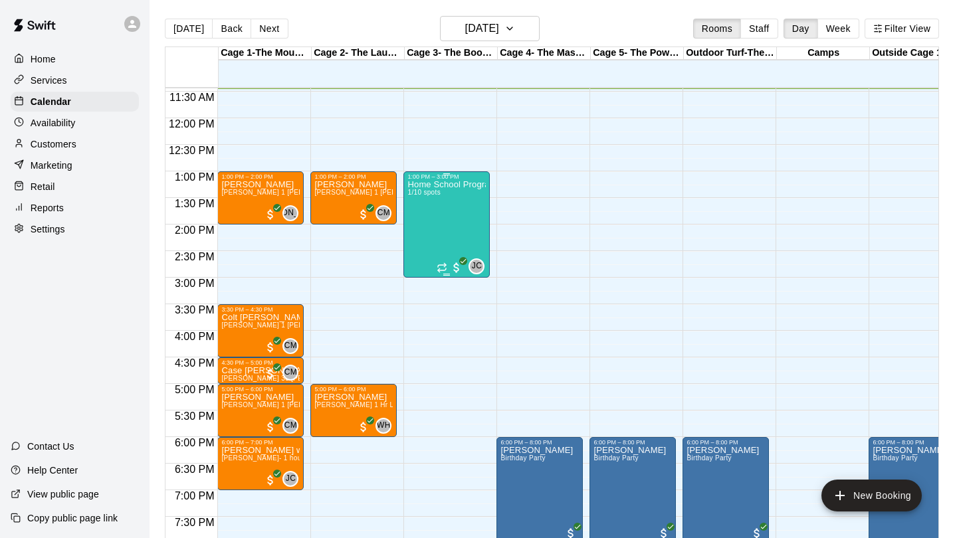
click at [433, 219] on div "Home School Program- 1-3pm Fridays 1/10 spots" at bounding box center [446, 449] width 78 height 538
click at [423, 255] on icon "delete" at bounding box center [421, 258] width 9 height 12
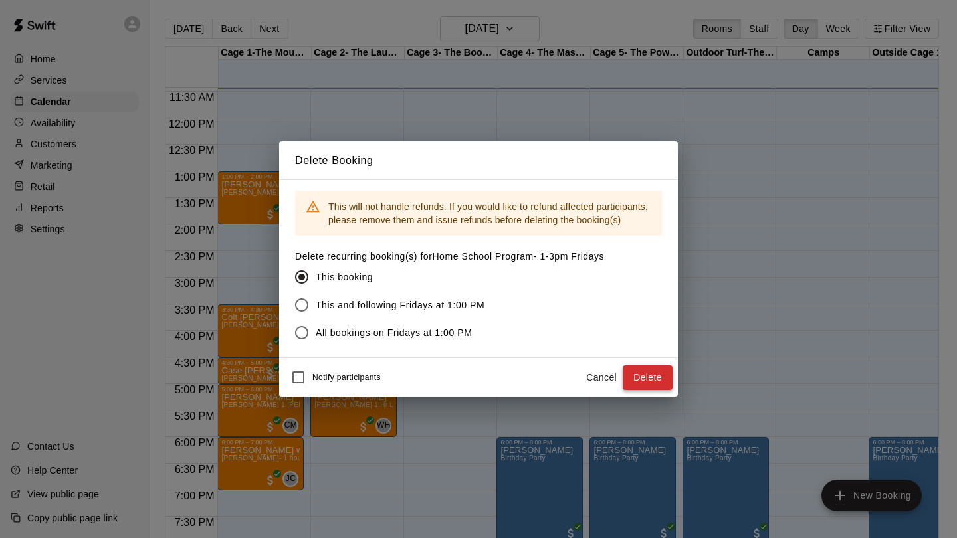
click at [644, 378] on button "Delete" at bounding box center [648, 377] width 50 height 25
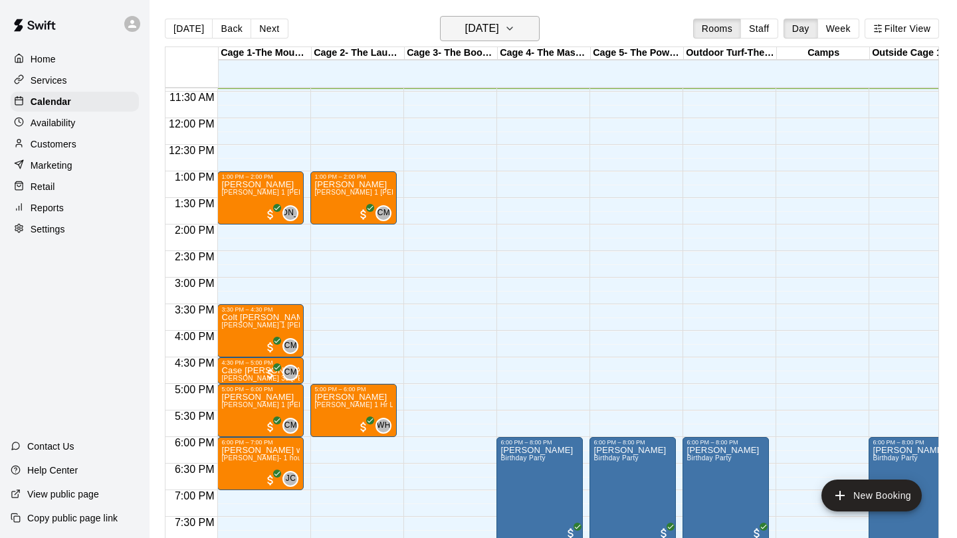
click at [515, 33] on icon "button" at bounding box center [509, 29] width 11 height 16
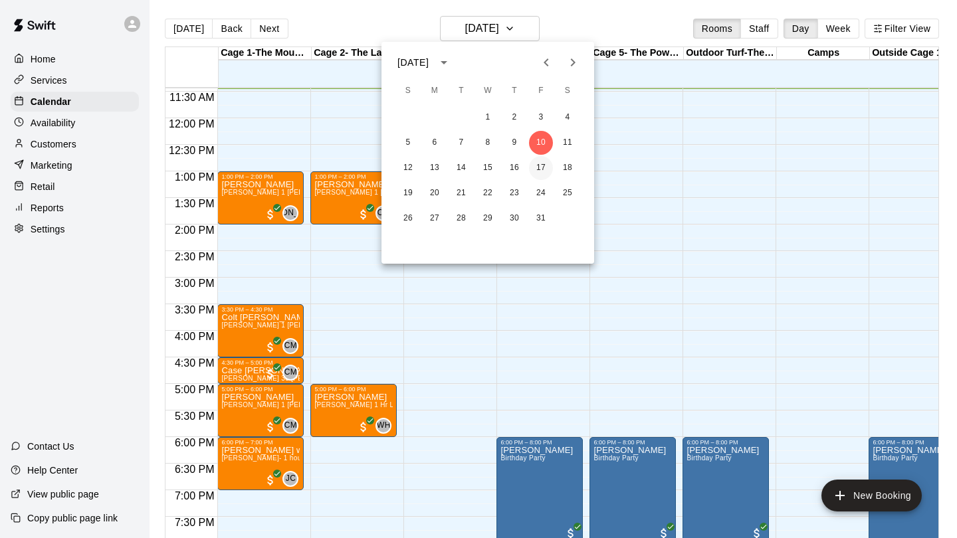
click at [541, 166] on button "17" at bounding box center [541, 168] width 24 height 24
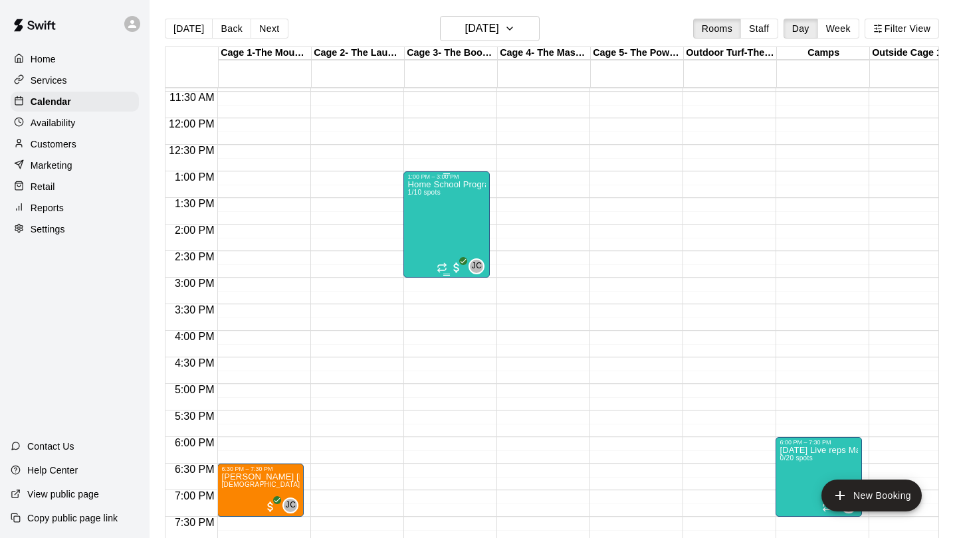
click at [459, 218] on div "Home School Program- 1-3pm Fridays 1/10 spots" at bounding box center [446, 449] width 78 height 538
click at [419, 227] on img "edit" at bounding box center [421, 226] width 15 height 15
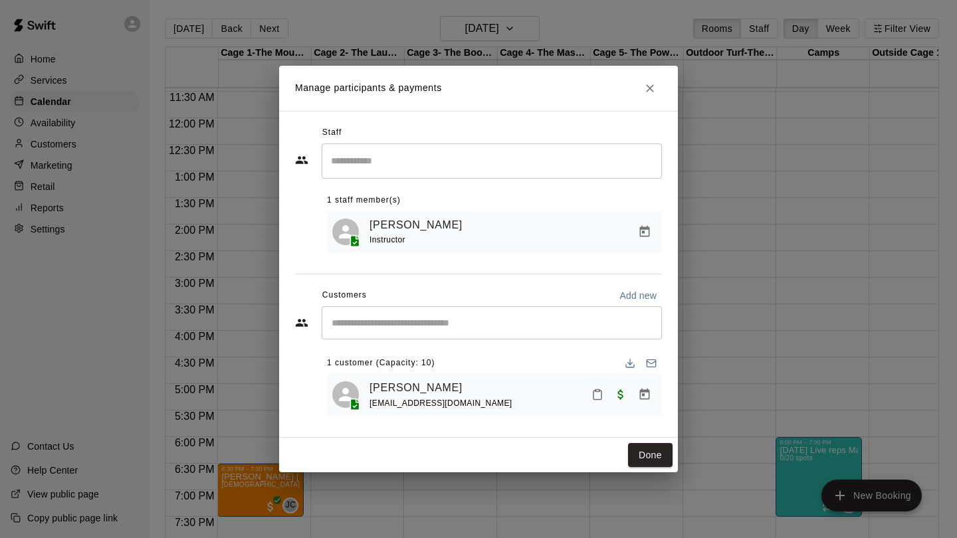
click at [397, 327] on input "Start typing to search customers..." at bounding box center [492, 322] width 328 height 13
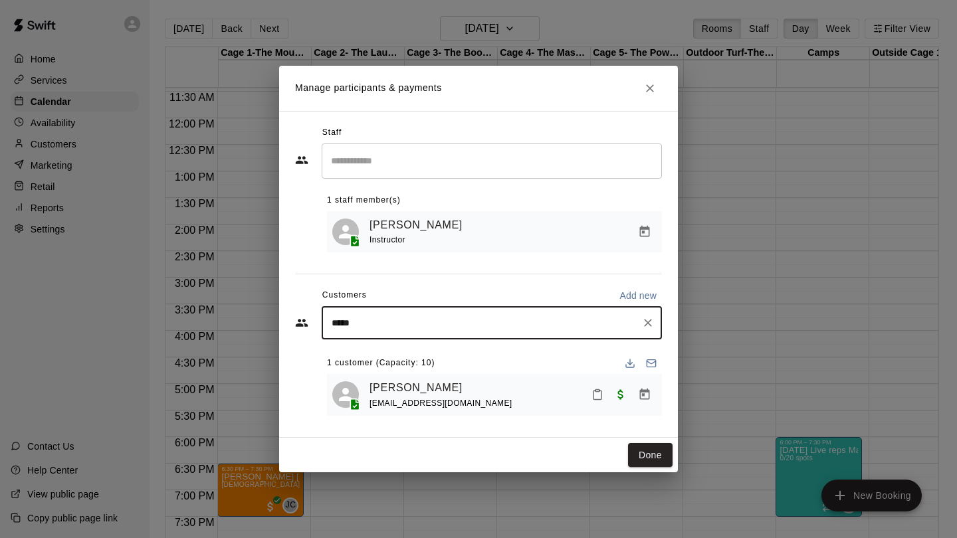
type input "******"
click at [391, 369] on span "[EMAIL_ADDRESS][DOMAIN_NAME]" at bounding box center [430, 367] width 143 height 9
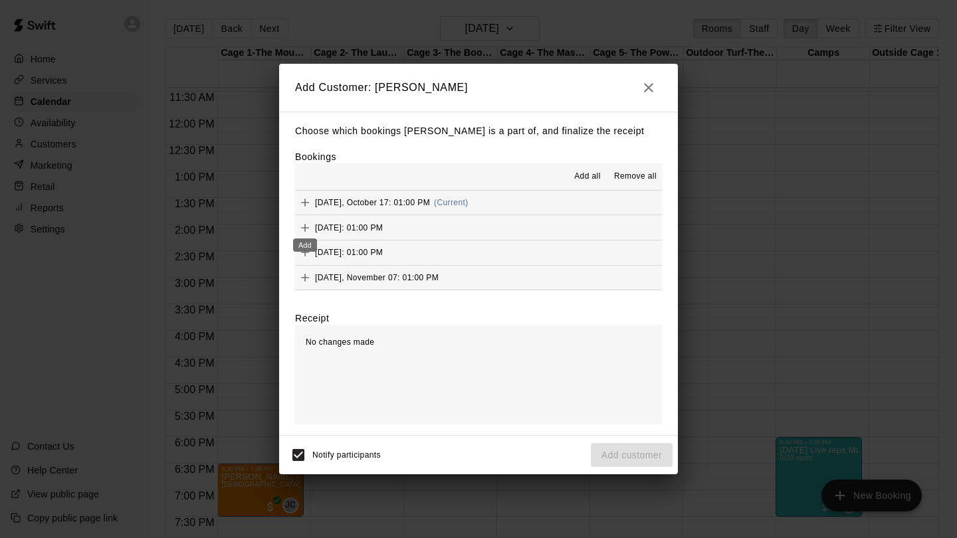
click at [304, 227] on icon "Add" at bounding box center [305, 228] width 8 height 8
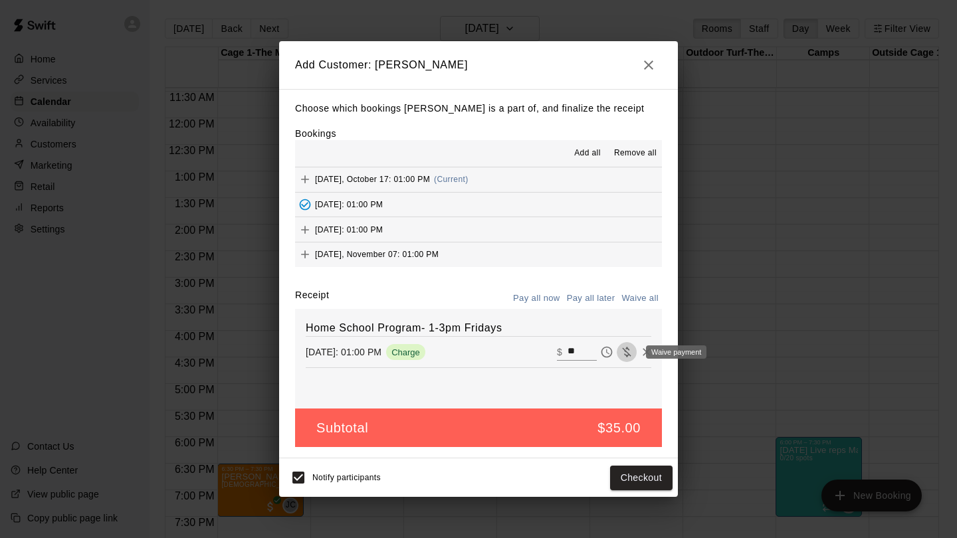
click at [629, 353] on icon "Waive payment" at bounding box center [626, 352] width 9 height 10
type input "*"
click at [623, 476] on button "Add customer" at bounding box center [632, 478] width 82 height 25
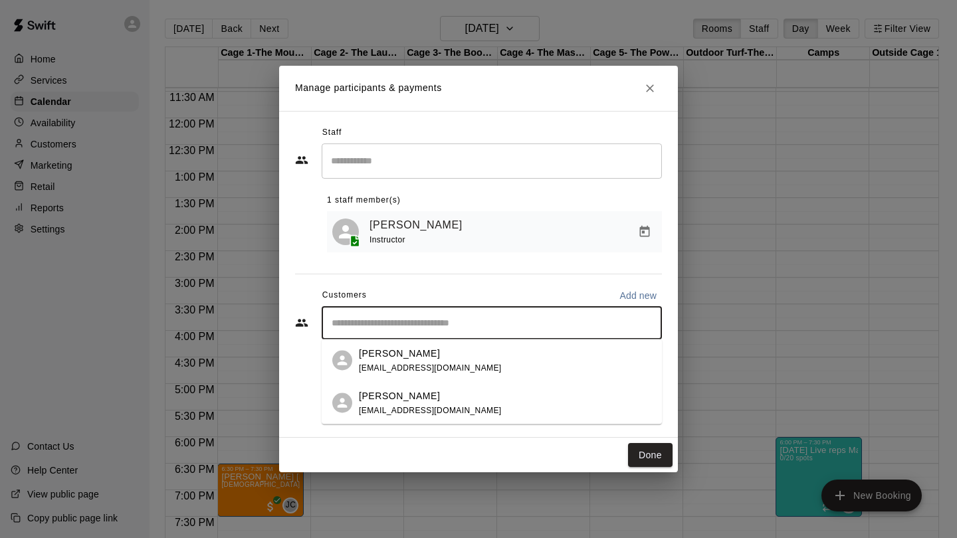
click at [347, 321] on input "Start typing to search customers..." at bounding box center [492, 322] width 328 height 13
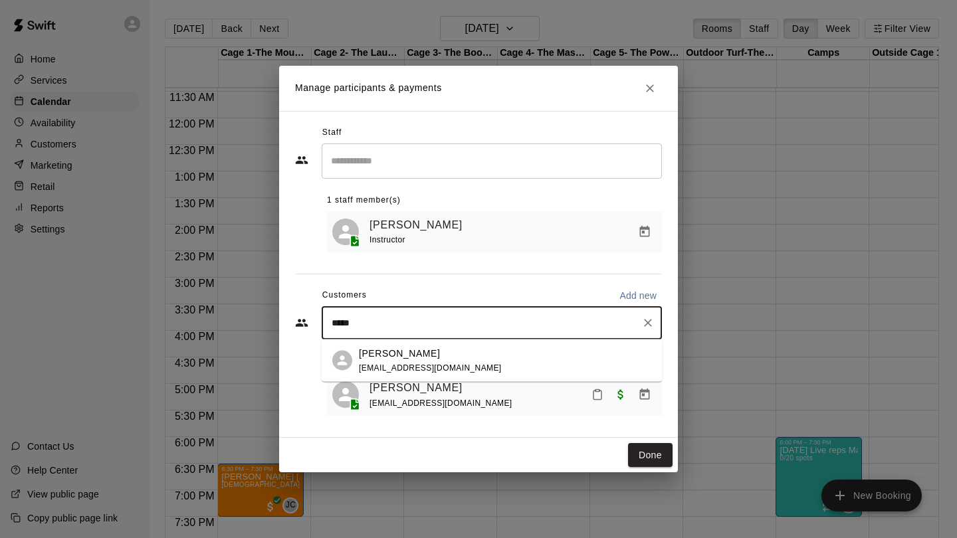
type input "******"
click at [386, 349] on p "[PERSON_NAME]" at bounding box center [399, 353] width 81 height 14
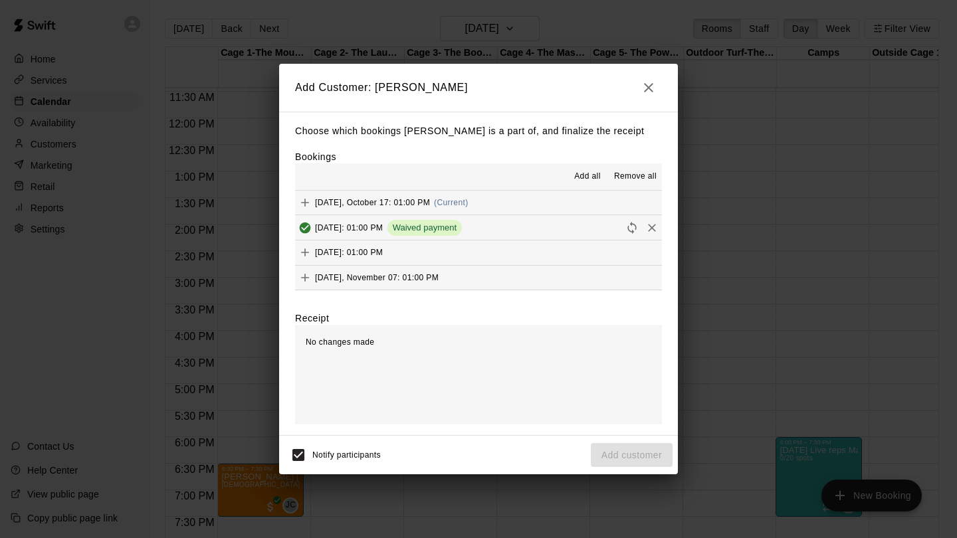
click at [306, 224] on icon "Added & Paid" at bounding box center [305, 227] width 11 height 11
click at [303, 200] on icon "Add" at bounding box center [304, 202] width 13 height 13
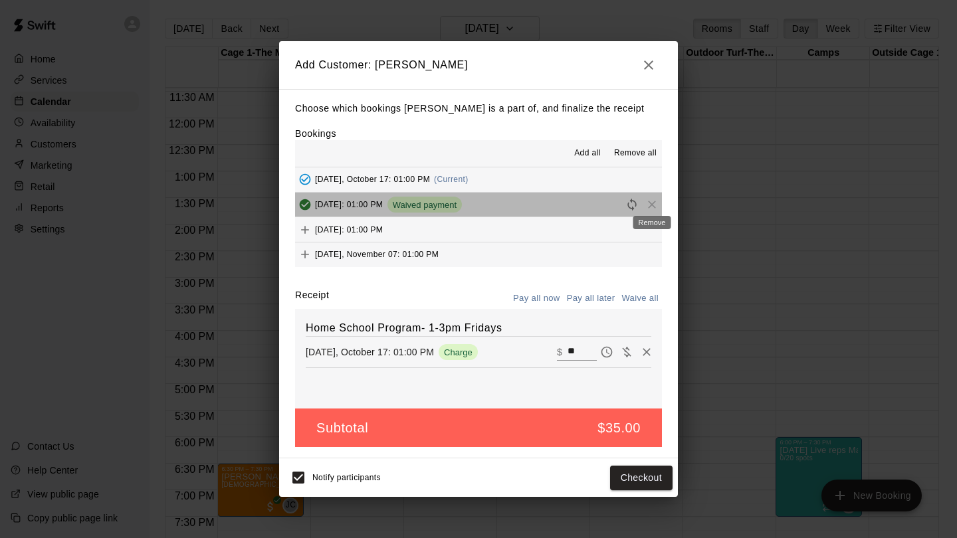
click at [652, 203] on span "Remove" at bounding box center [652, 204] width 20 height 10
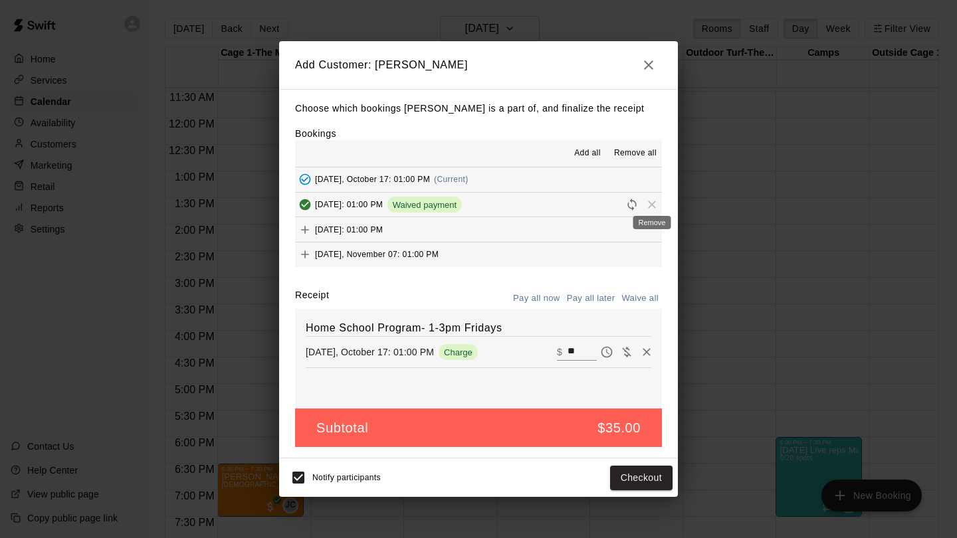
click at [652, 203] on span "Remove" at bounding box center [652, 204] width 20 height 10
click at [649, 67] on icon "button" at bounding box center [649, 65] width 16 height 16
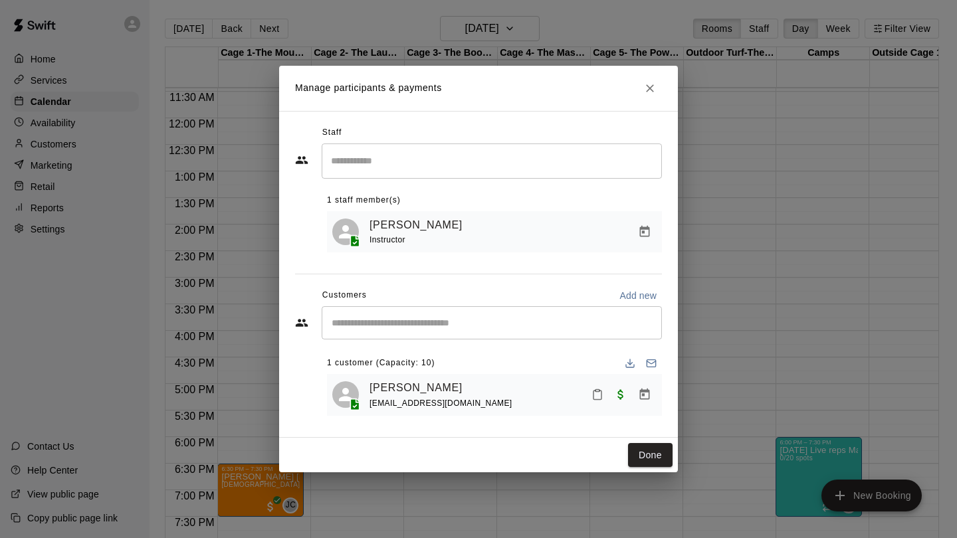
click at [648, 83] on icon "Close" at bounding box center [649, 88] width 13 height 13
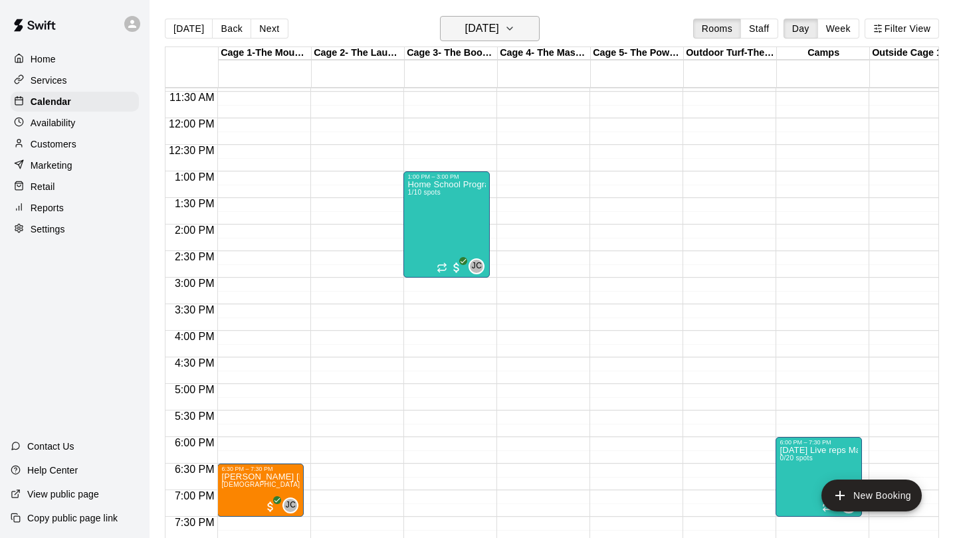
click at [488, 23] on h6 "[DATE]" at bounding box center [482, 28] width 34 height 19
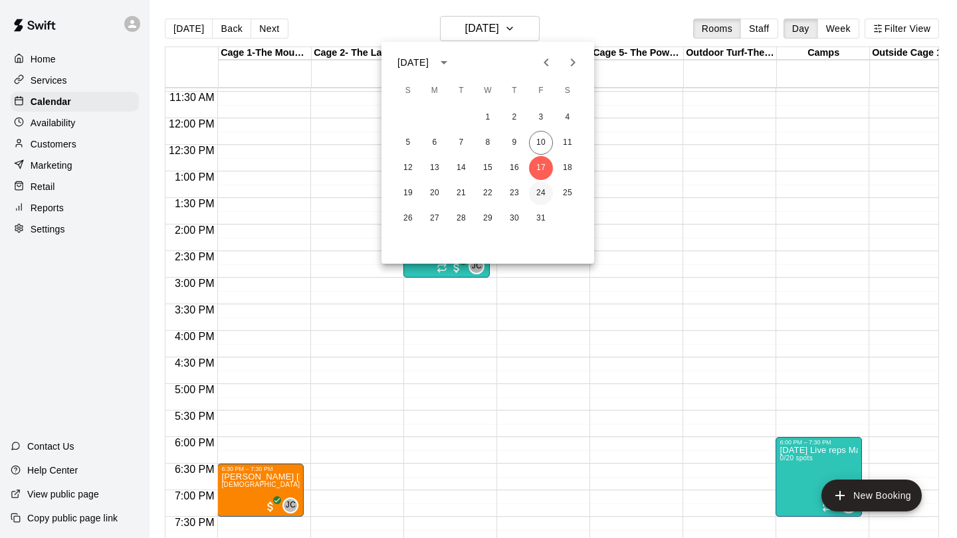
click at [538, 193] on button "24" at bounding box center [541, 193] width 24 height 24
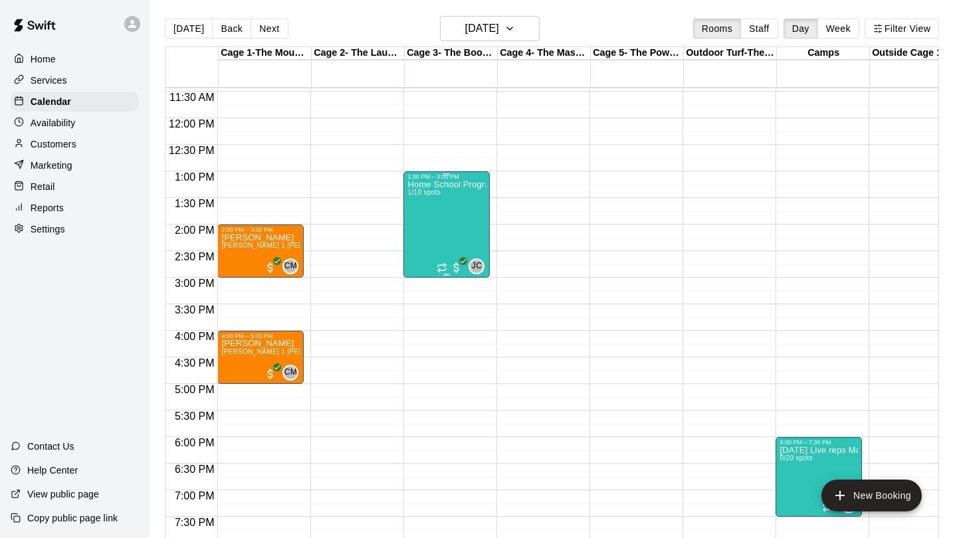
click at [429, 223] on div "Home School Program- 1-3pm Fridays 1/10 spots" at bounding box center [446, 449] width 78 height 538
click at [423, 234] on button "edit" at bounding box center [421, 226] width 27 height 26
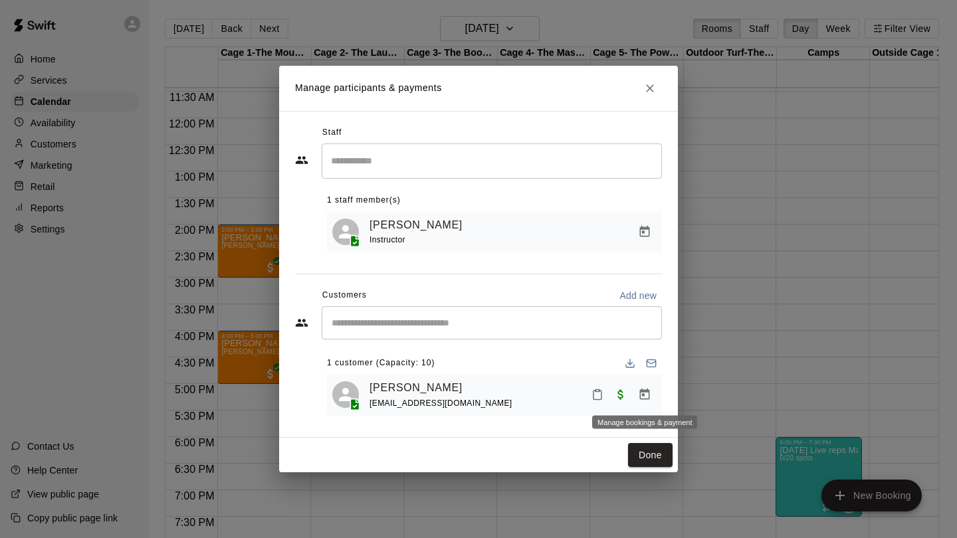
click at [646, 396] on icon "Manage bookings & payment" at bounding box center [644, 394] width 13 height 13
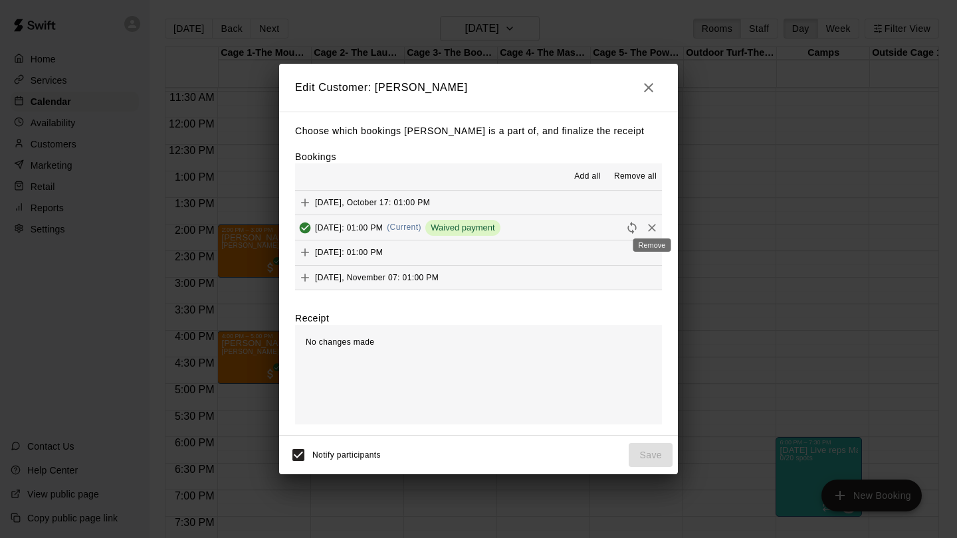
click at [654, 228] on icon "Remove" at bounding box center [651, 227] width 13 height 13
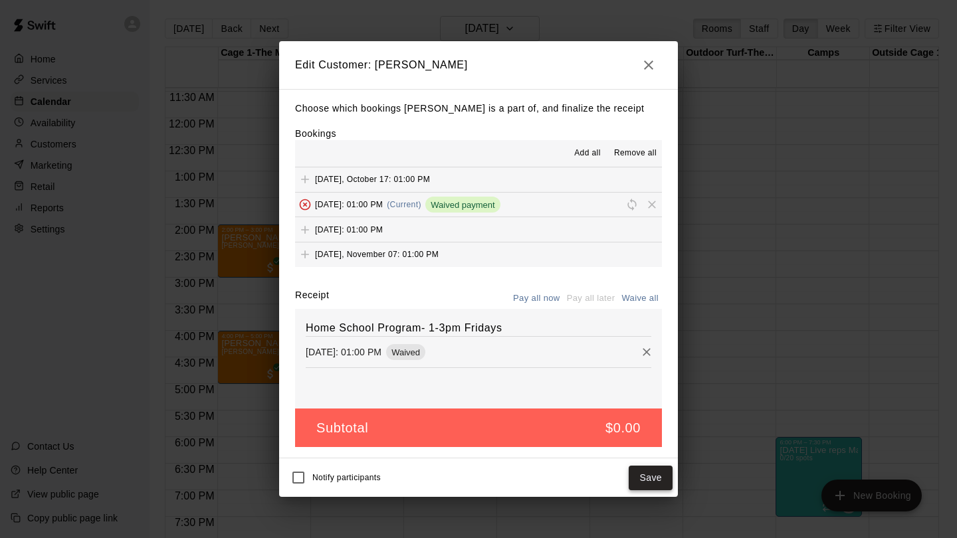
click at [666, 472] on button "Save" at bounding box center [651, 478] width 44 height 25
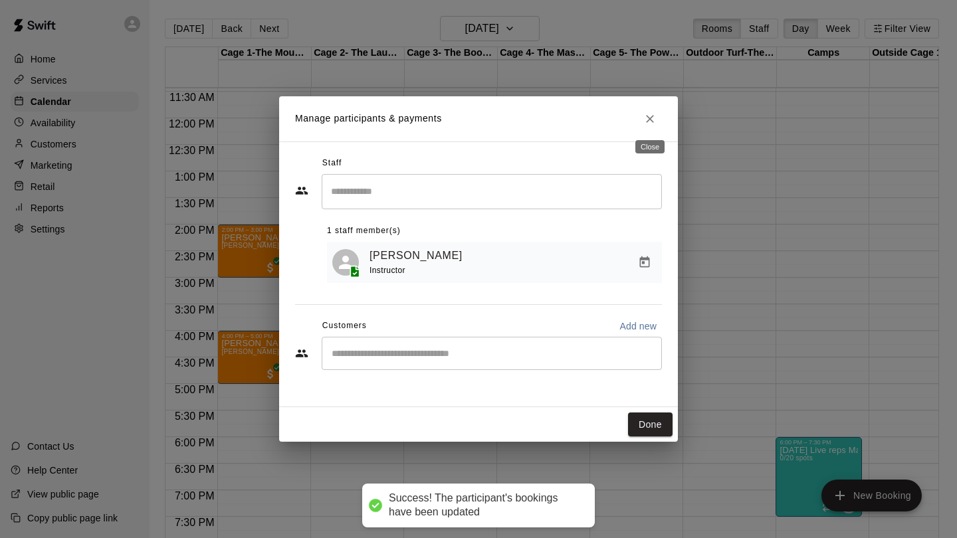
click at [648, 117] on icon "Close" at bounding box center [650, 119] width 8 height 8
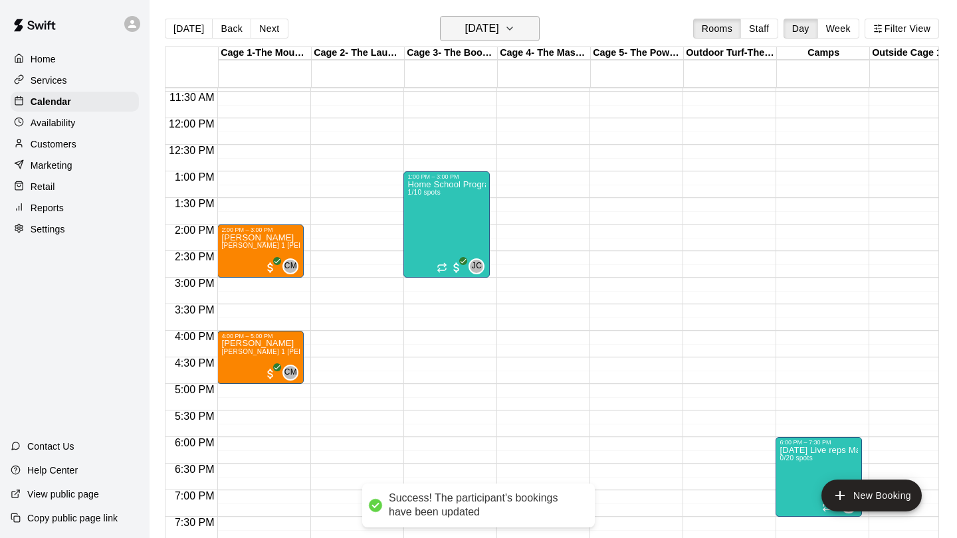
click at [499, 25] on h6 "[DATE]" at bounding box center [482, 28] width 34 height 19
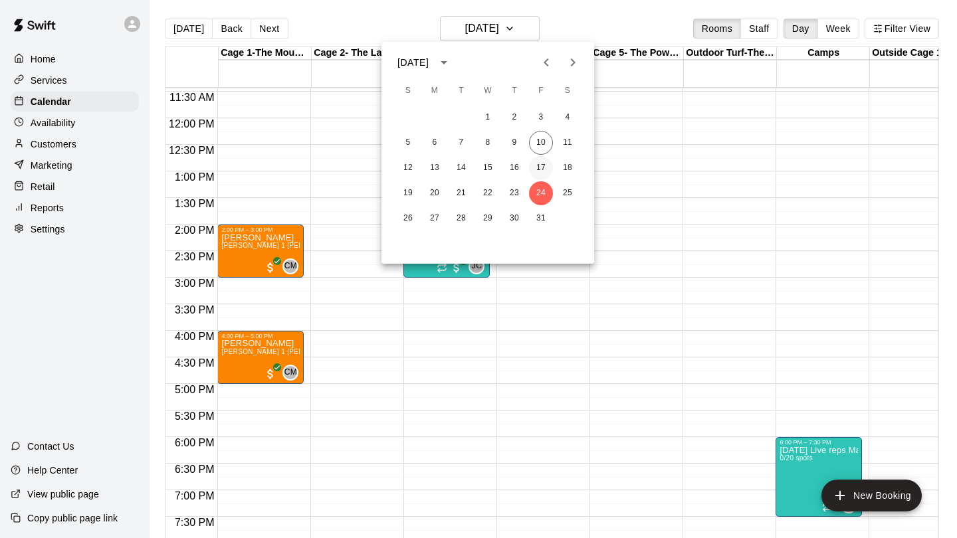
click at [542, 170] on button "17" at bounding box center [541, 168] width 24 height 24
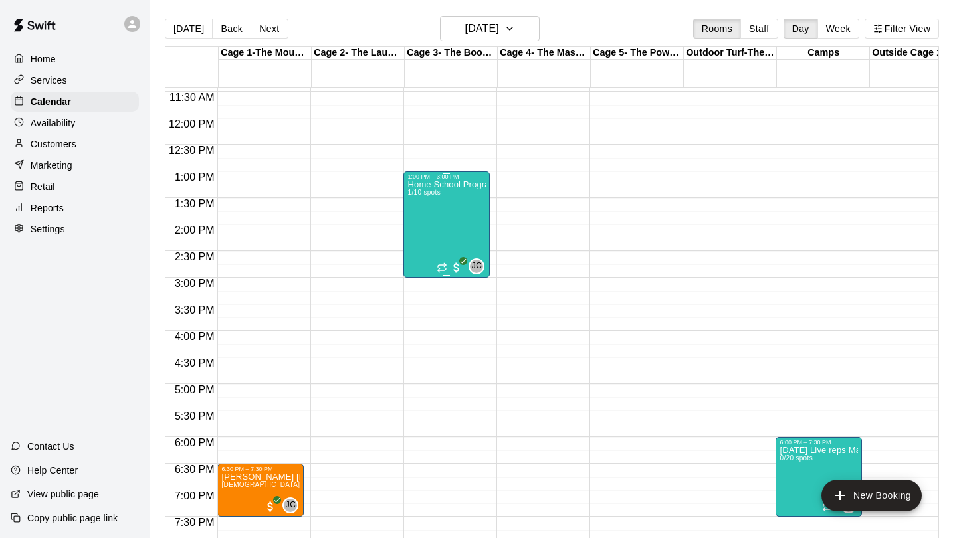
click at [488, 203] on div "1:00 PM – 3:00 PM Home School Program- 1-3pm Fridays 1/10 spots JC 0" at bounding box center [446, 224] width 86 height 106
click at [414, 221] on img "edit" at bounding box center [417, 216] width 15 height 15
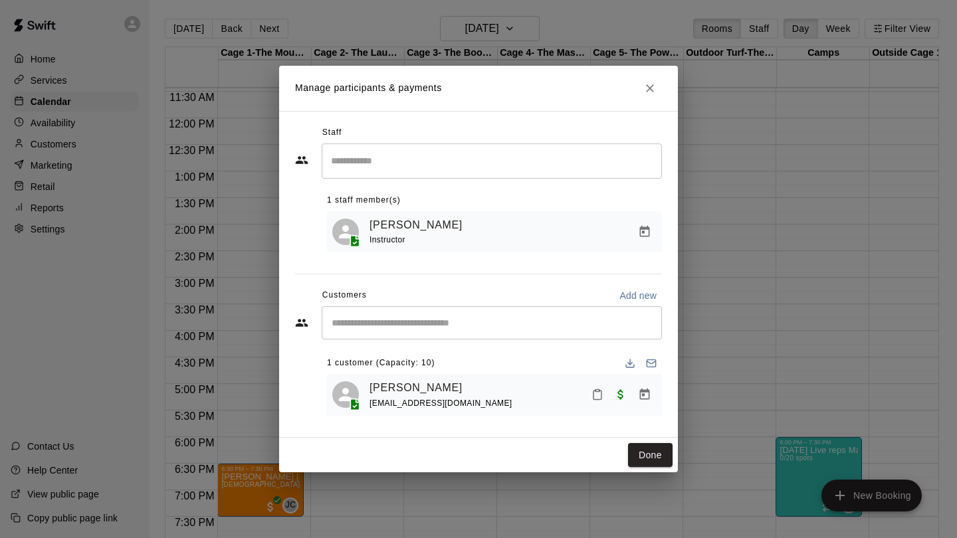
click at [370, 320] on input "Start typing to search customers..." at bounding box center [492, 322] width 328 height 13
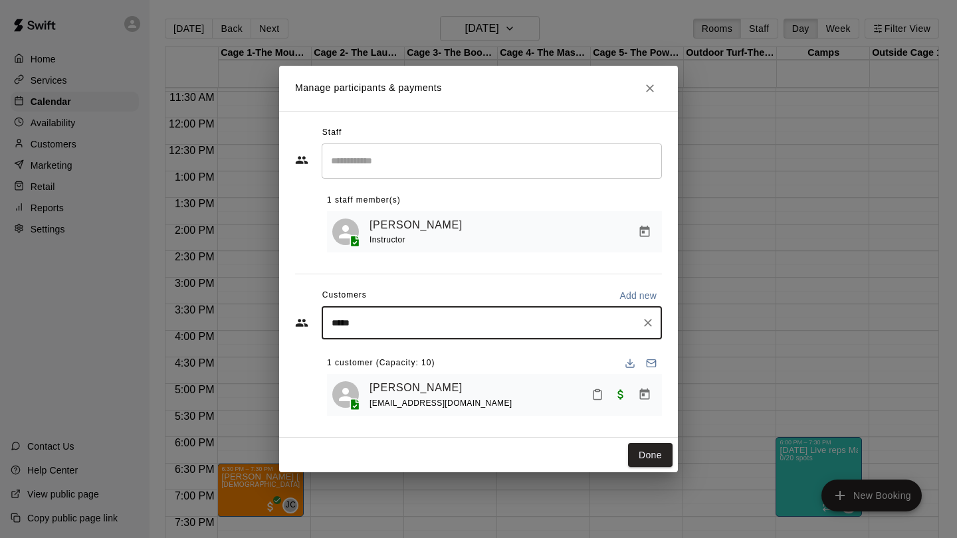
type input "******"
click at [381, 355] on p "[PERSON_NAME]" at bounding box center [399, 353] width 81 height 14
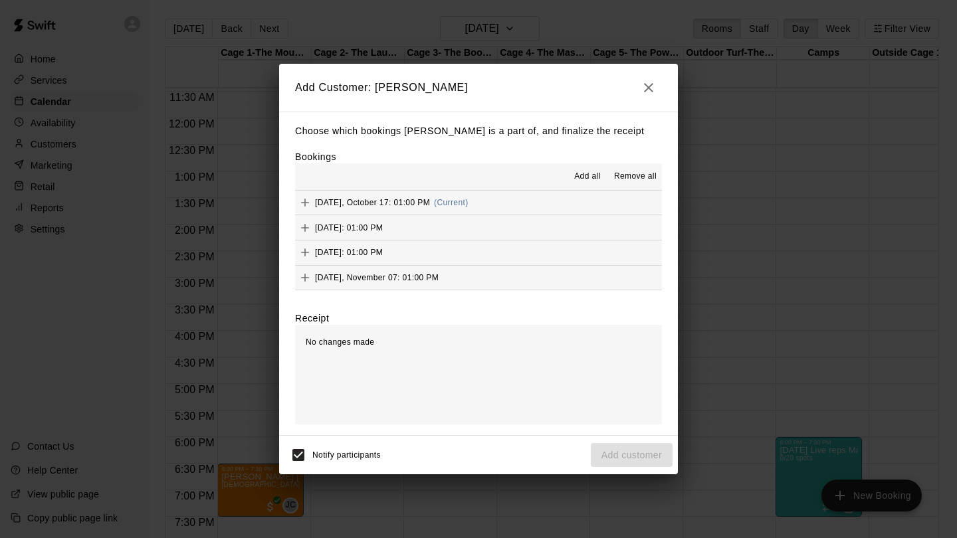
click at [302, 201] on icon "Add" at bounding box center [304, 202] width 13 height 13
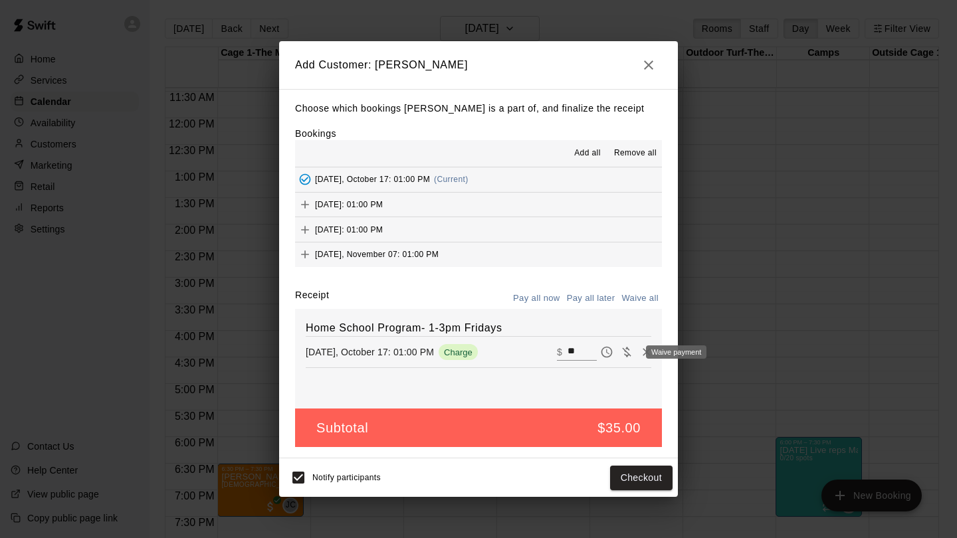
click at [629, 352] on icon "Waive payment" at bounding box center [626, 352] width 13 height 13
type input "*"
click at [613, 474] on button "Add customer" at bounding box center [632, 478] width 82 height 25
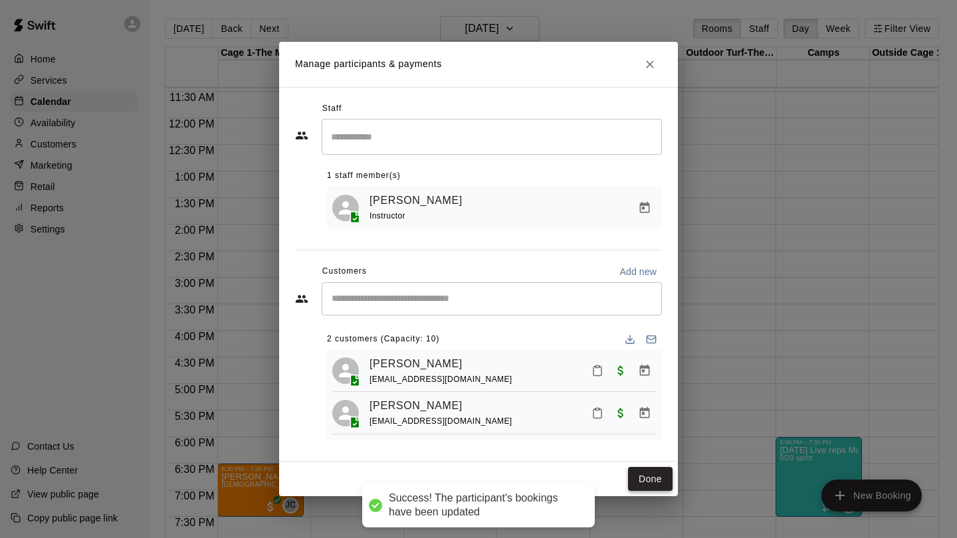
click at [656, 477] on button "Done" at bounding box center [650, 479] width 45 height 25
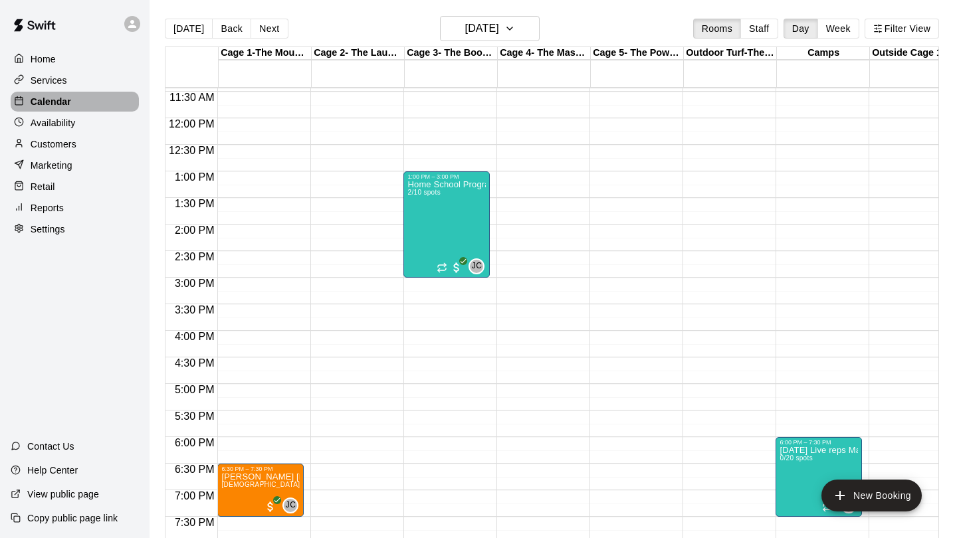
click at [49, 105] on p "Calendar" at bounding box center [51, 101] width 41 height 13
click at [472, 20] on h6 "[DATE]" at bounding box center [482, 28] width 34 height 19
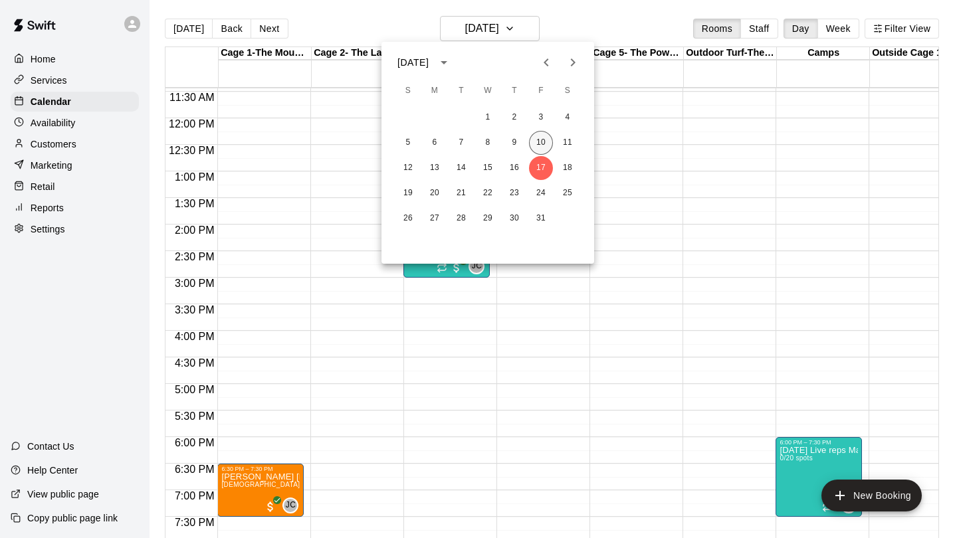
click at [538, 144] on button "10" at bounding box center [541, 143] width 24 height 24
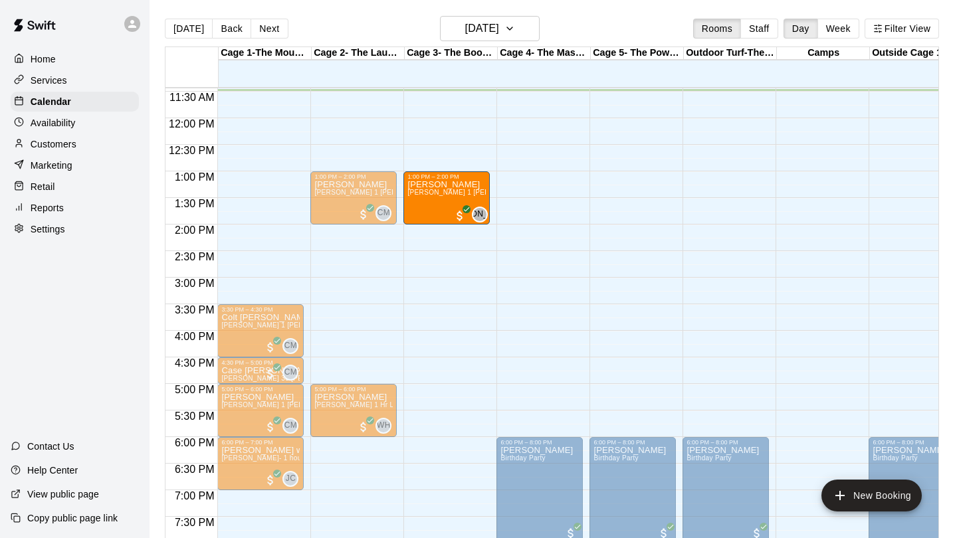
drag, startPoint x: 261, startPoint y: 183, endPoint x: 446, endPoint y: 189, distance: 185.5
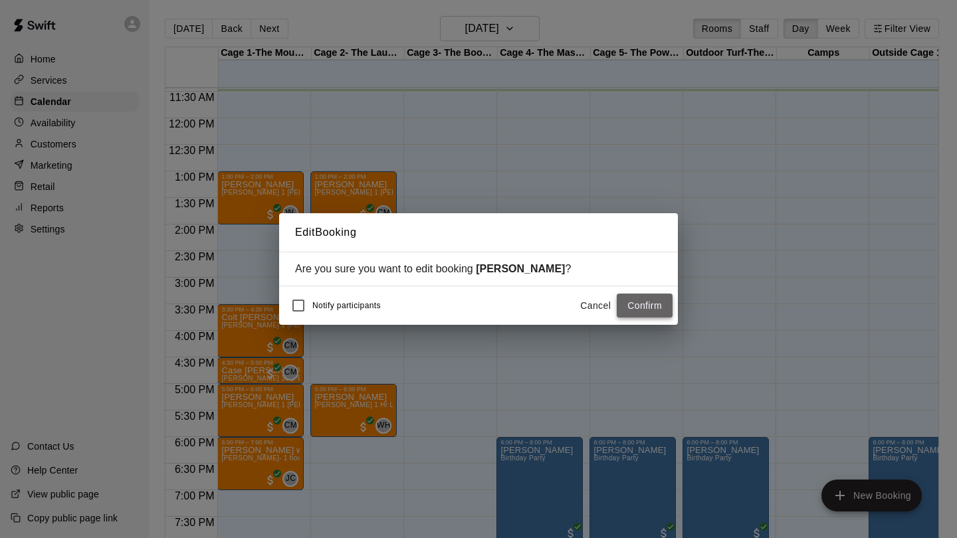
click at [658, 303] on button "Confirm" at bounding box center [645, 306] width 56 height 25
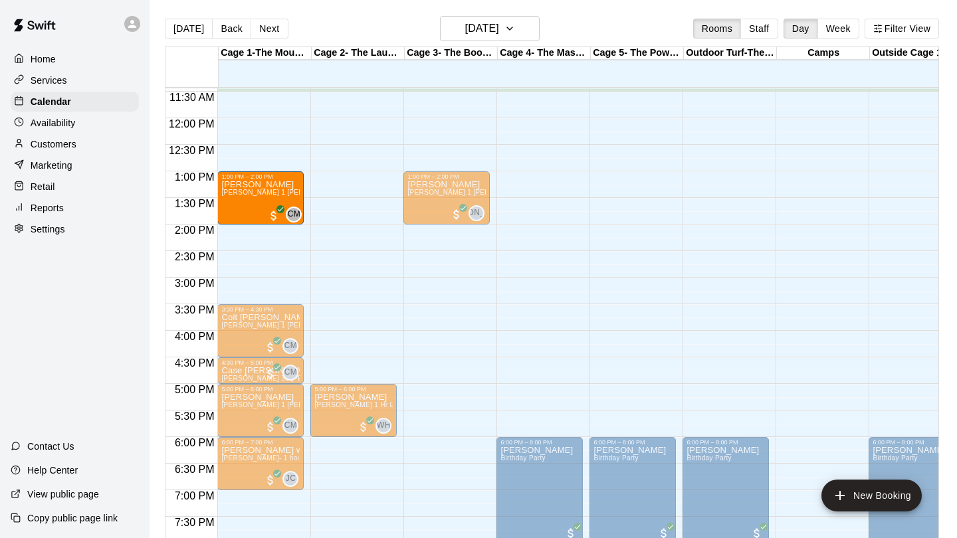
drag, startPoint x: 355, startPoint y: 180, endPoint x: 269, endPoint y: 184, distance: 85.8
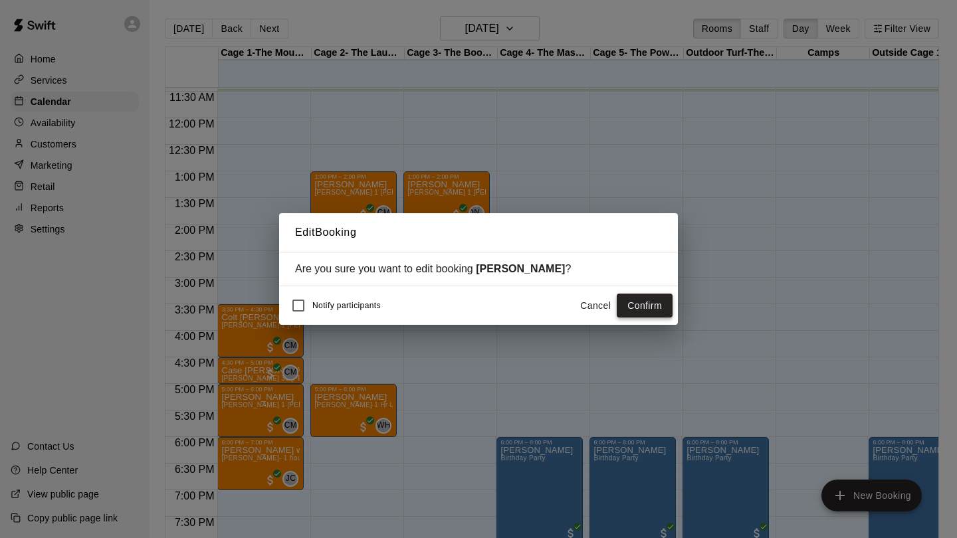
click at [627, 306] on button "Confirm" at bounding box center [645, 306] width 56 height 25
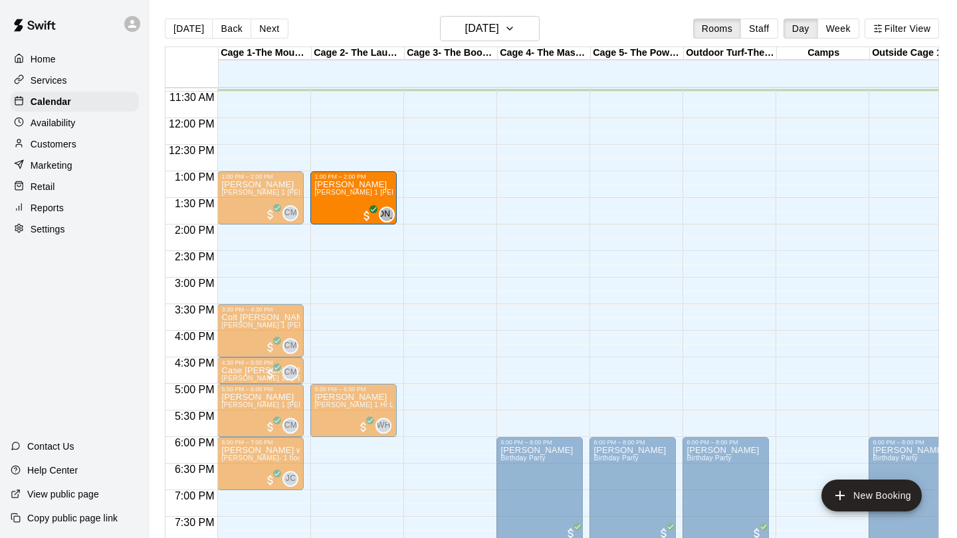
drag, startPoint x: 447, startPoint y: 191, endPoint x: 376, endPoint y: 191, distance: 71.1
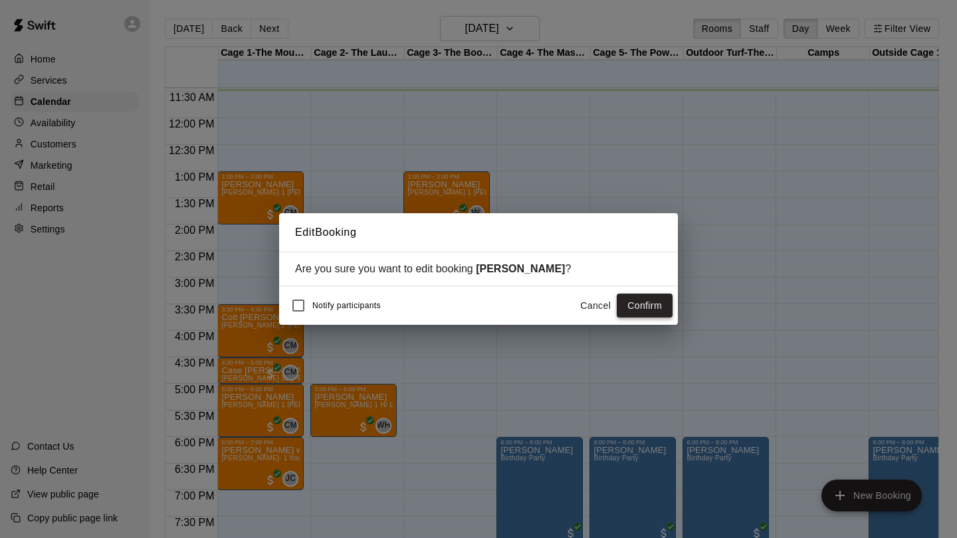
click at [631, 306] on button "Confirm" at bounding box center [645, 306] width 56 height 25
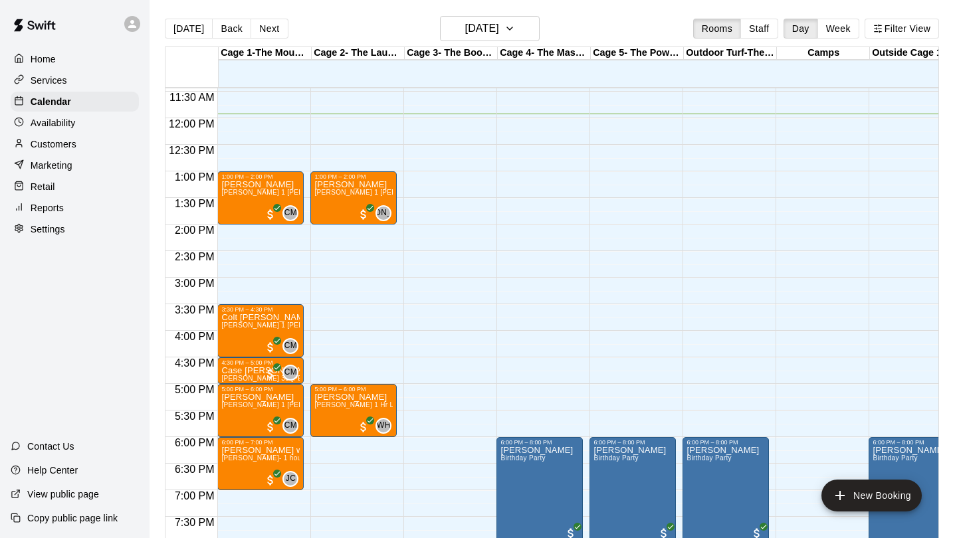
click at [45, 211] on p "Reports" at bounding box center [47, 207] width 33 height 13
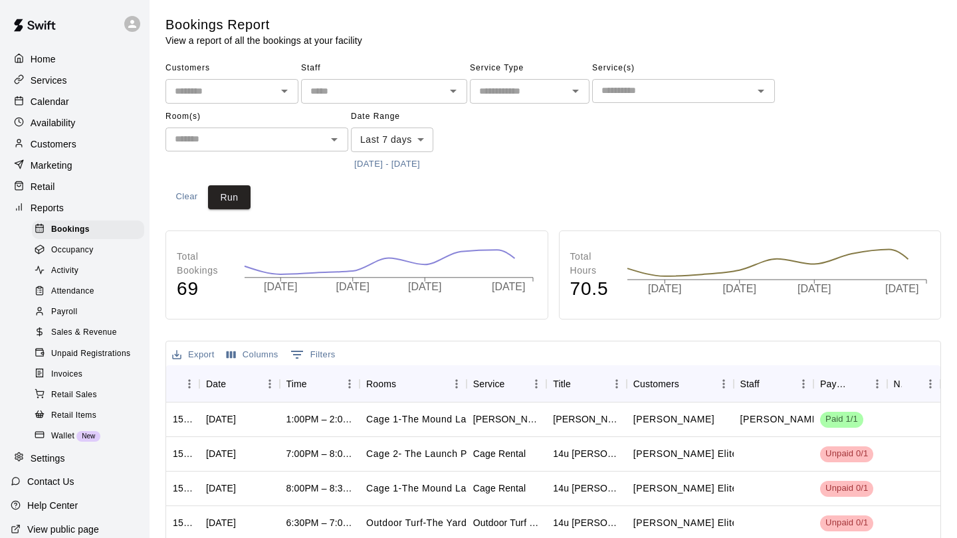
click at [63, 309] on span "Payroll" at bounding box center [64, 312] width 26 height 13
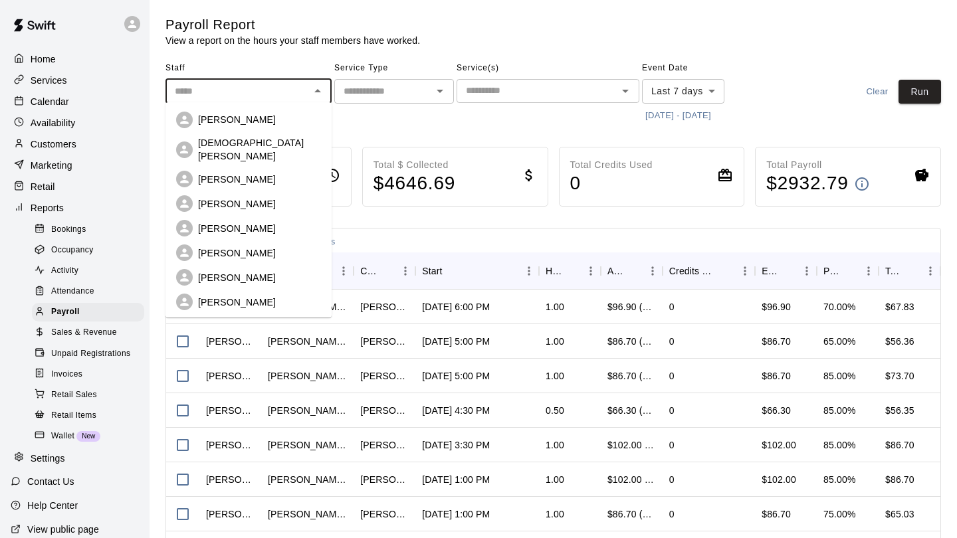
click at [293, 96] on input "text" at bounding box center [237, 91] width 136 height 17
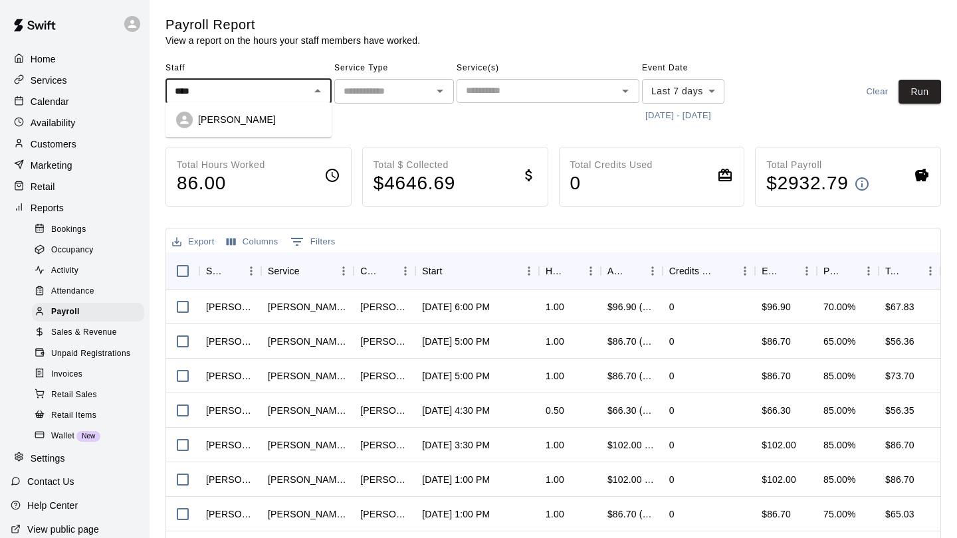
click at [276, 123] on div "[PERSON_NAME]" at bounding box center [259, 119] width 123 height 13
type input "**********"
click at [392, 88] on input "text" at bounding box center [383, 91] width 90 height 17
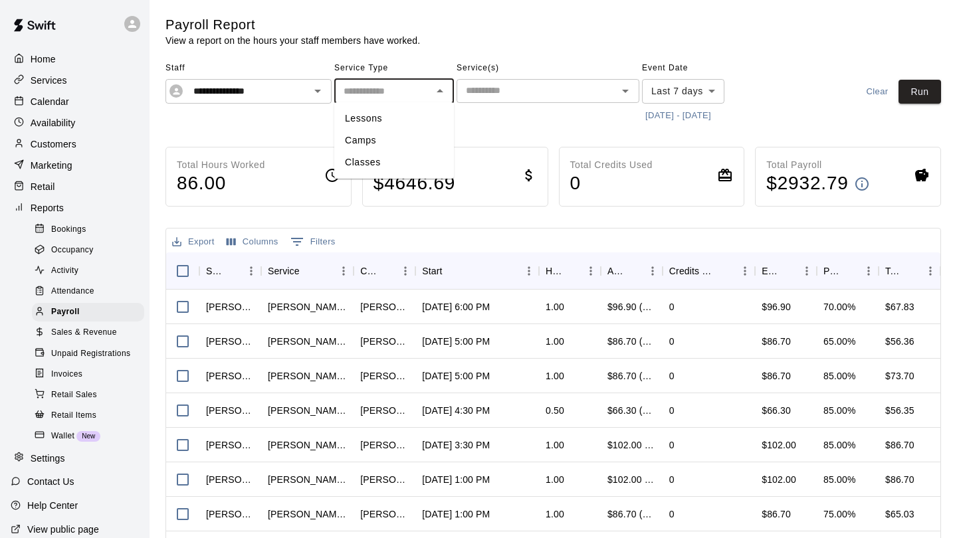
click at [376, 112] on li "Lessons" at bounding box center [394, 119] width 120 height 22
type input "*******"
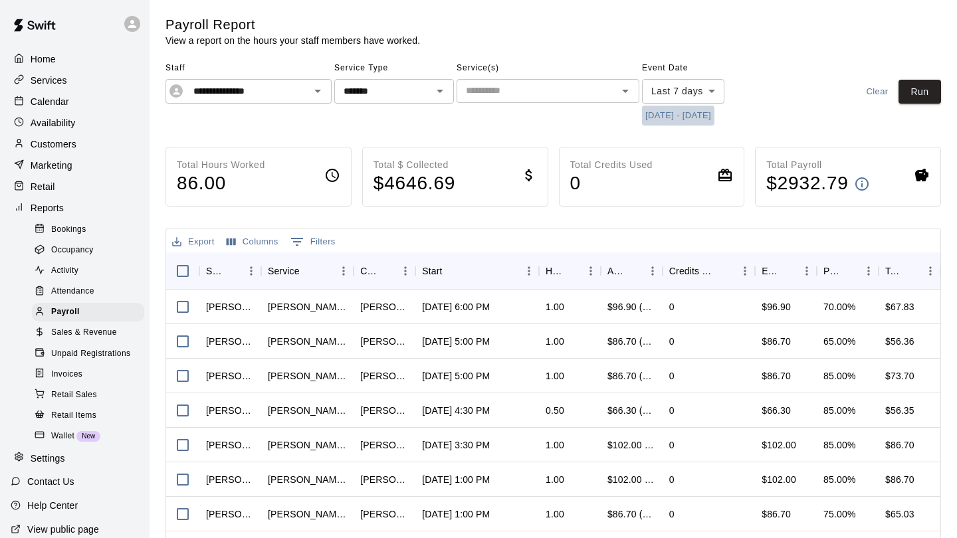
click at [714, 112] on button "[DATE] - [DATE]" at bounding box center [678, 116] width 72 height 21
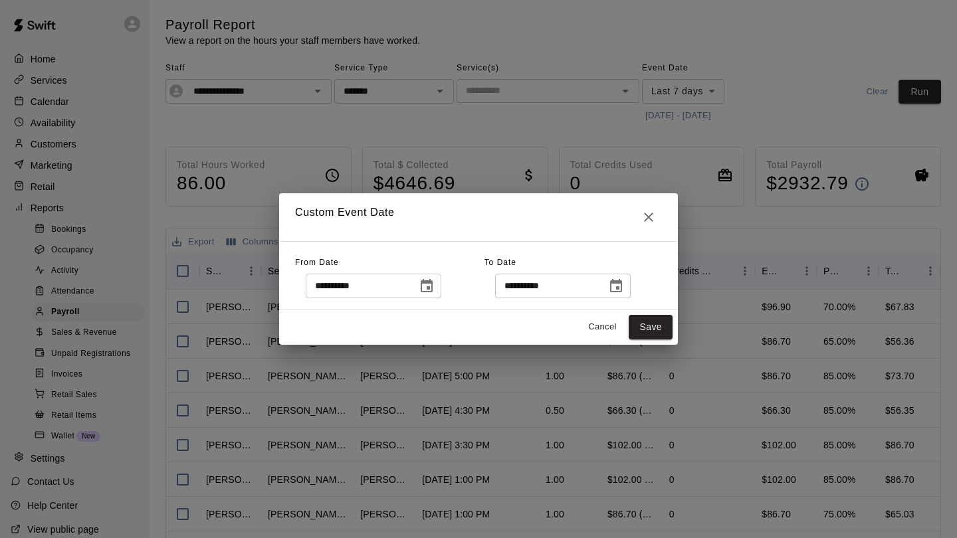
click at [433, 288] on icon "Choose date, selected date is Oct 3, 2025" at bounding box center [427, 285] width 12 height 13
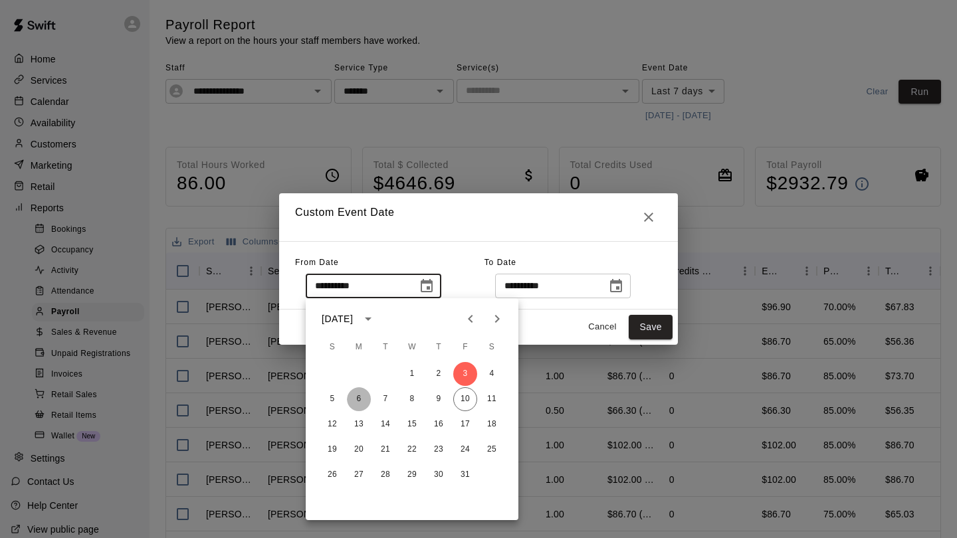
click at [356, 398] on button "6" at bounding box center [359, 399] width 24 height 24
type input "**********"
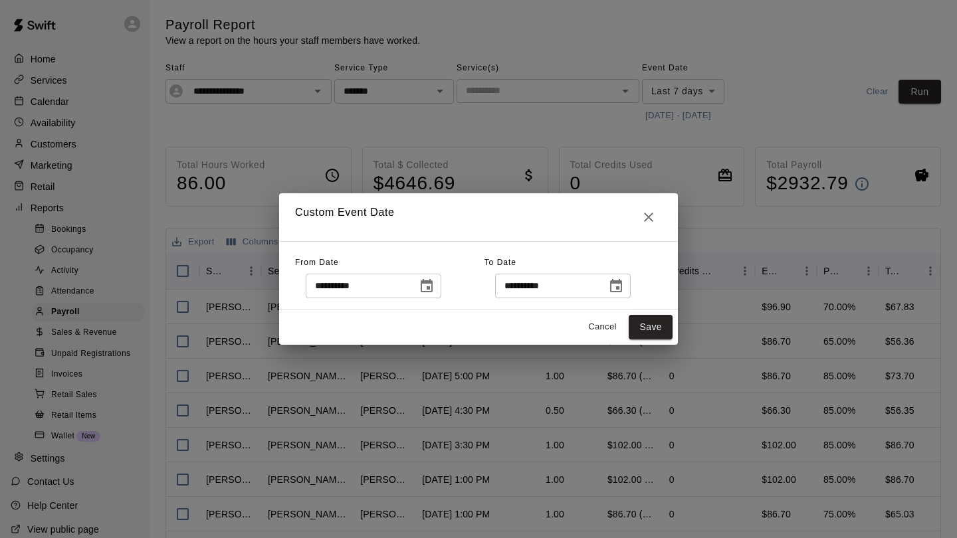
click at [622, 288] on icon "Choose date, selected date is Oct 10, 2025" at bounding box center [616, 285] width 12 height 13
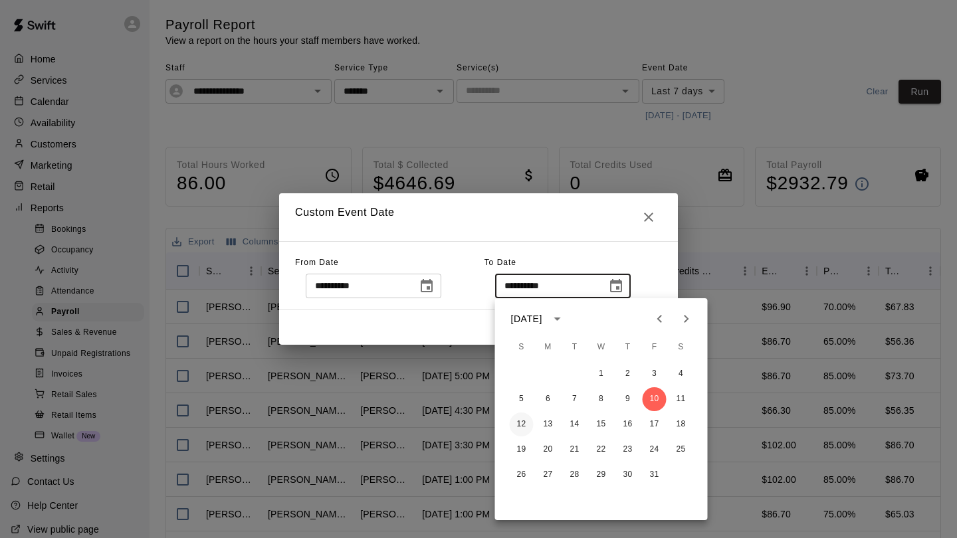
click at [522, 420] on button "12" at bounding box center [522, 425] width 24 height 24
type input "**********"
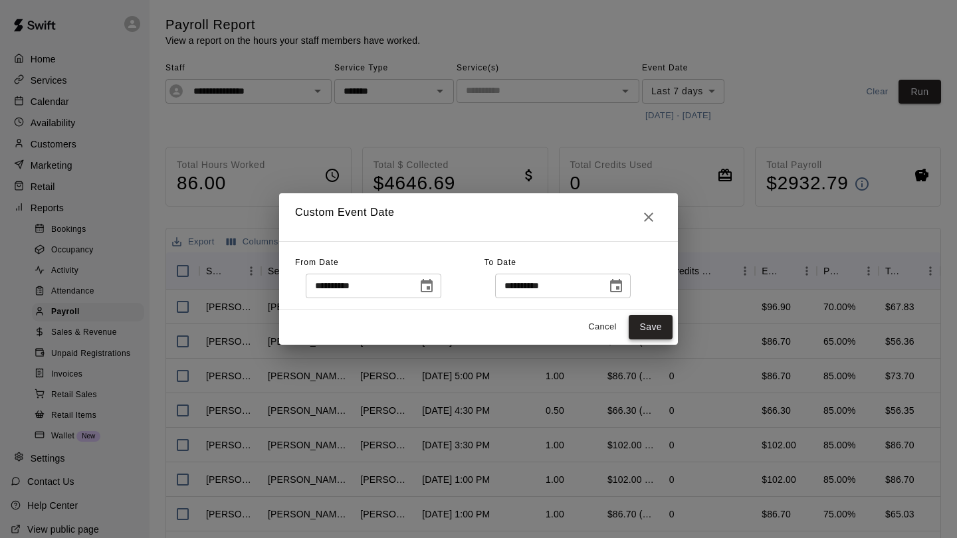
click at [643, 333] on button "Save" at bounding box center [651, 327] width 44 height 25
type input "******"
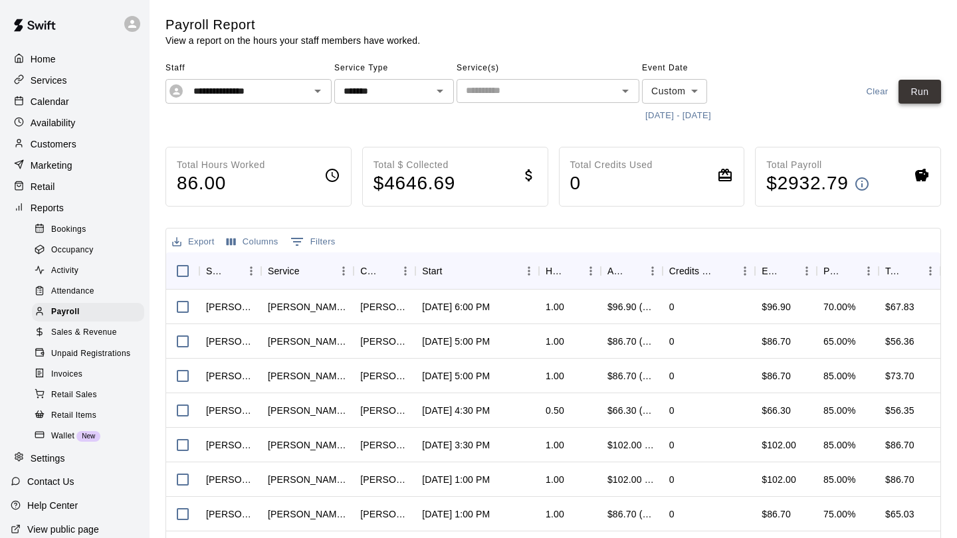
click at [920, 84] on button "Run" at bounding box center [919, 92] width 43 height 25
click at [666, 119] on button "[DATE] - [DATE]" at bounding box center [678, 116] width 72 height 21
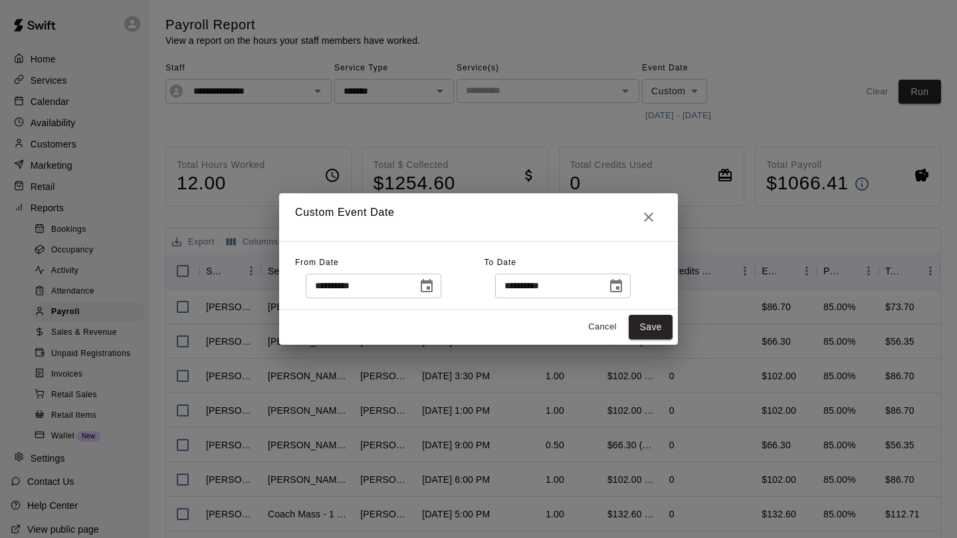
click at [435, 280] on icon "Choose date, selected date is Oct 6, 2025" at bounding box center [427, 286] width 16 height 16
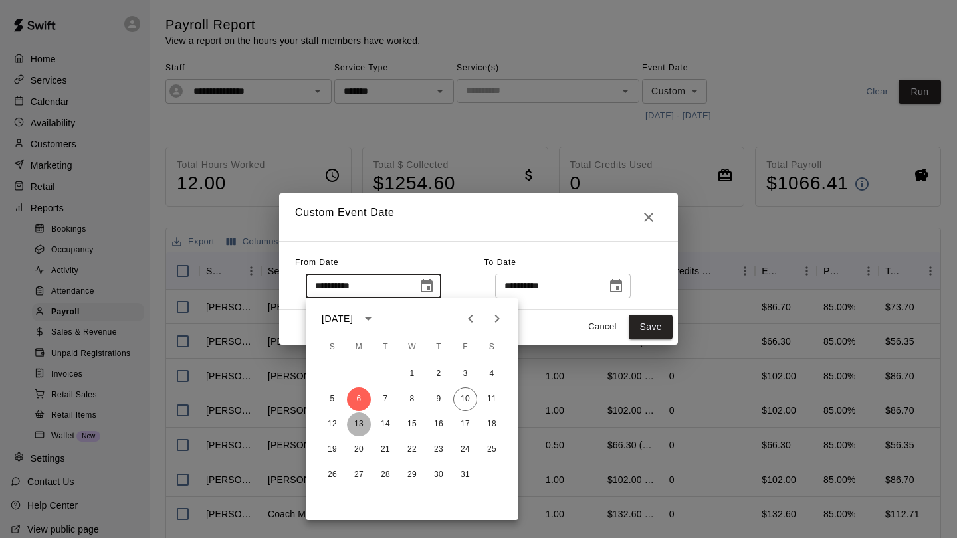
click at [357, 427] on button "13" at bounding box center [359, 425] width 24 height 24
type input "**********"
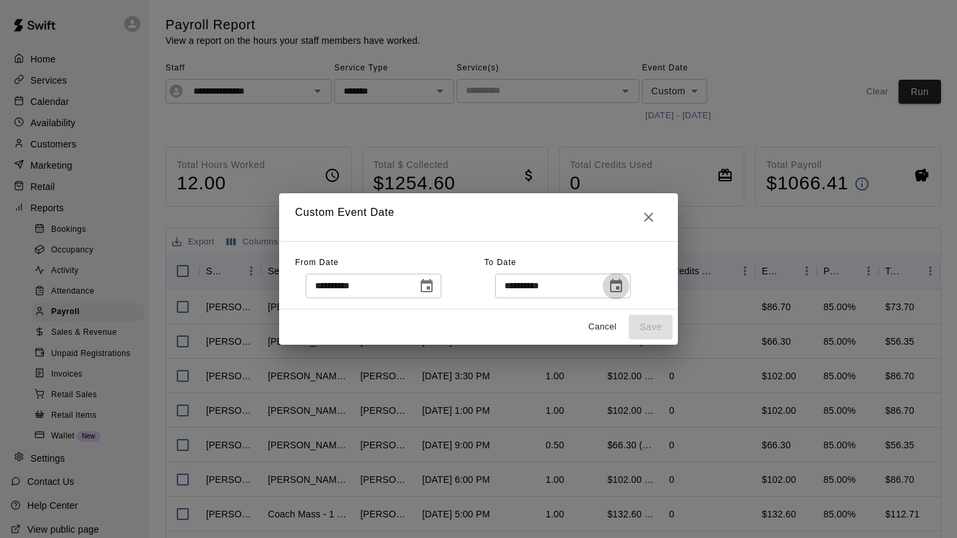
click at [622, 290] on icon "Choose date, selected date is Oct 12, 2025" at bounding box center [616, 286] width 16 height 16
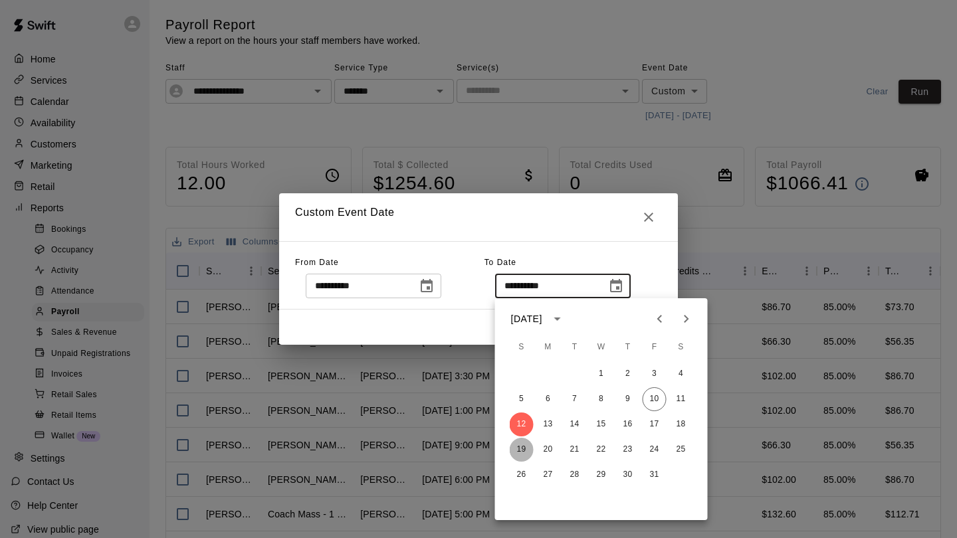
click at [524, 446] on button "19" at bounding box center [522, 450] width 24 height 24
type input "**********"
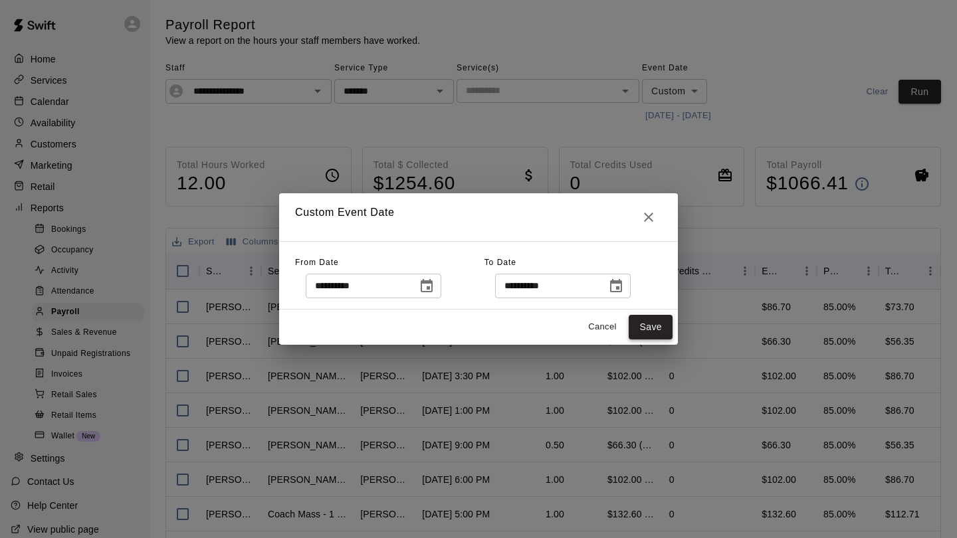
click at [666, 326] on button "Save" at bounding box center [651, 327] width 44 height 25
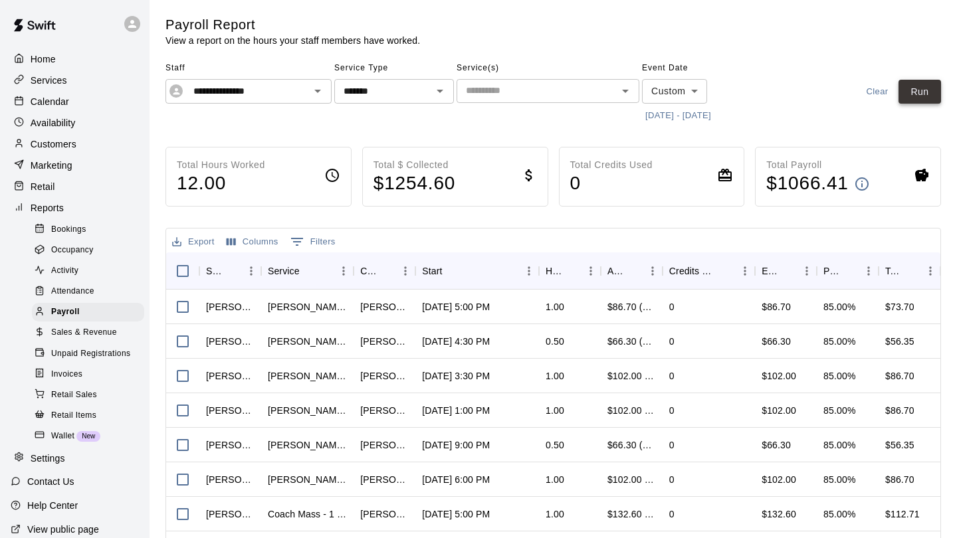
click at [932, 83] on button "Run" at bounding box center [919, 92] width 43 height 25
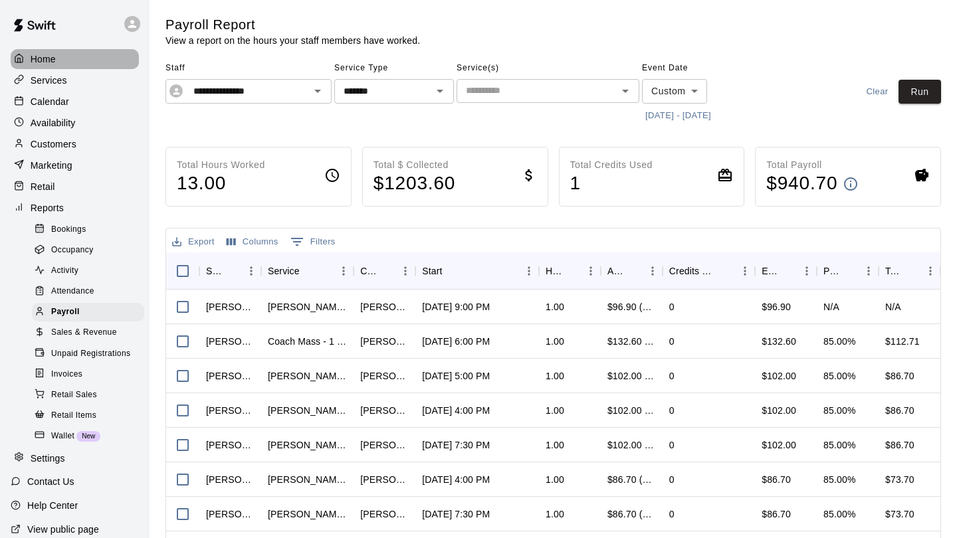
click at [43, 62] on p "Home" at bounding box center [43, 58] width 25 height 13
